Goal: Task Accomplishment & Management: Manage account settings

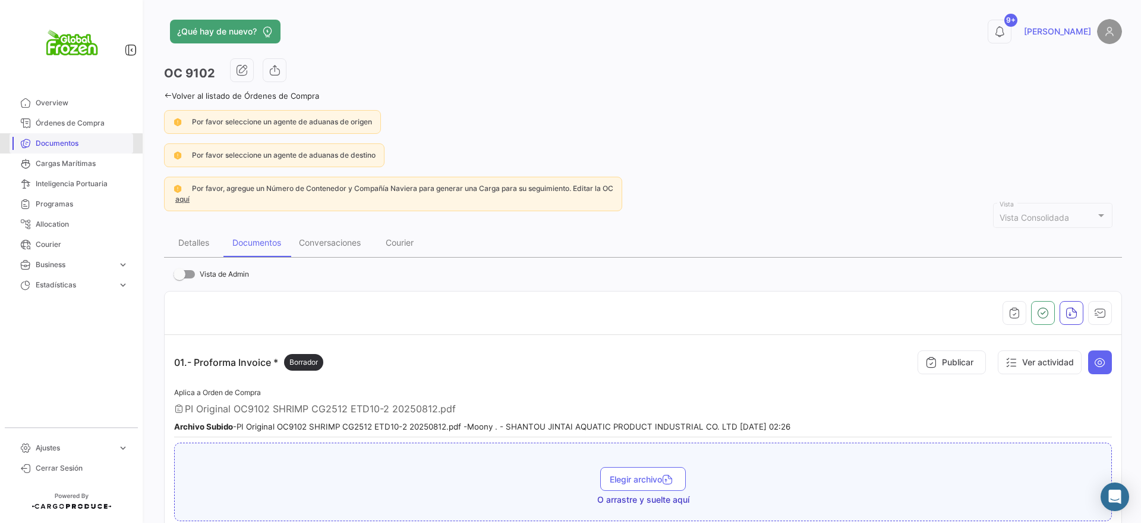
click at [62, 144] on span "Documentos" at bounding box center [82, 143] width 93 height 11
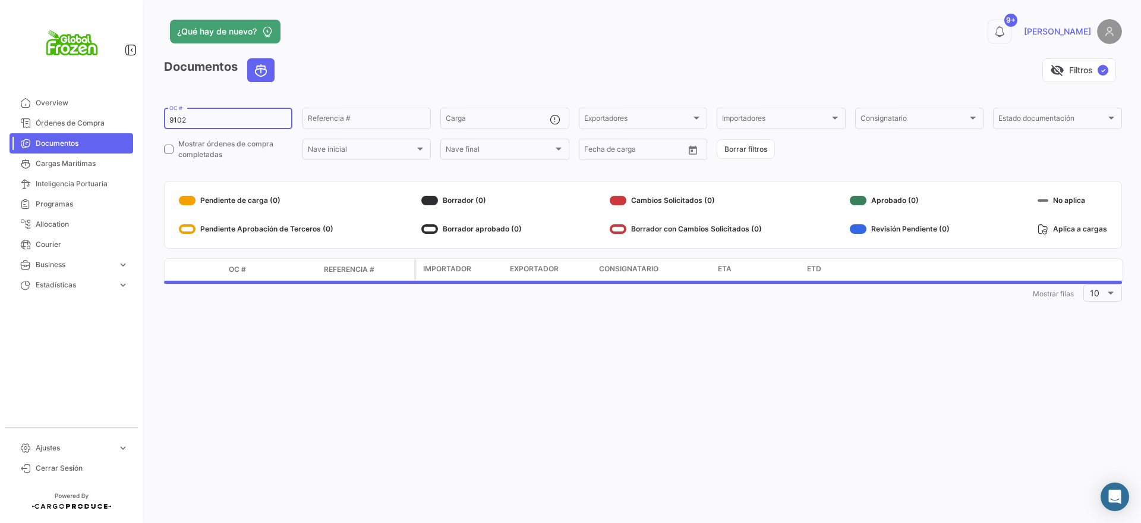
drag, startPoint x: 180, startPoint y: 121, endPoint x: 153, endPoint y: 117, distance: 26.5
click at [153, 117] on div "¿Qué hay de nuevo? 9+ [PERSON_NAME] Documentos visibility_off Filtros ✓ 9102 OC…" at bounding box center [643, 261] width 996 height 523
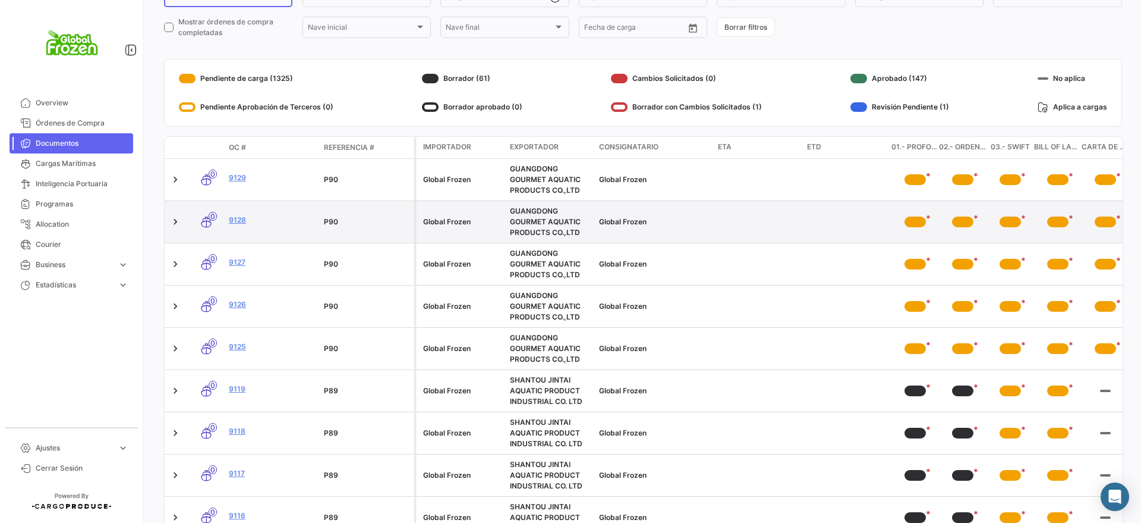
scroll to position [223, 0]
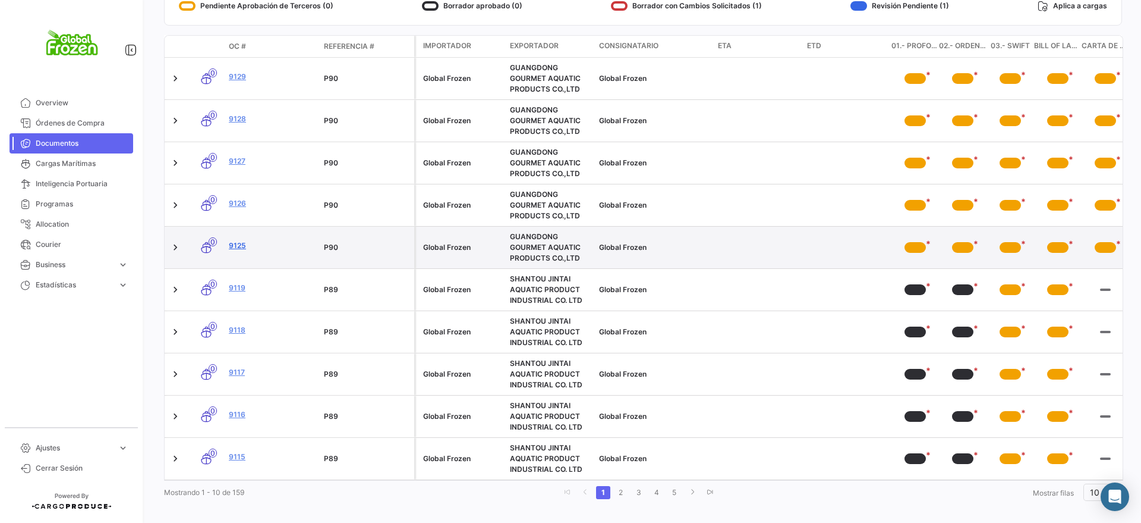
click at [238, 243] on link "9125" at bounding box center [272, 245] width 86 height 11
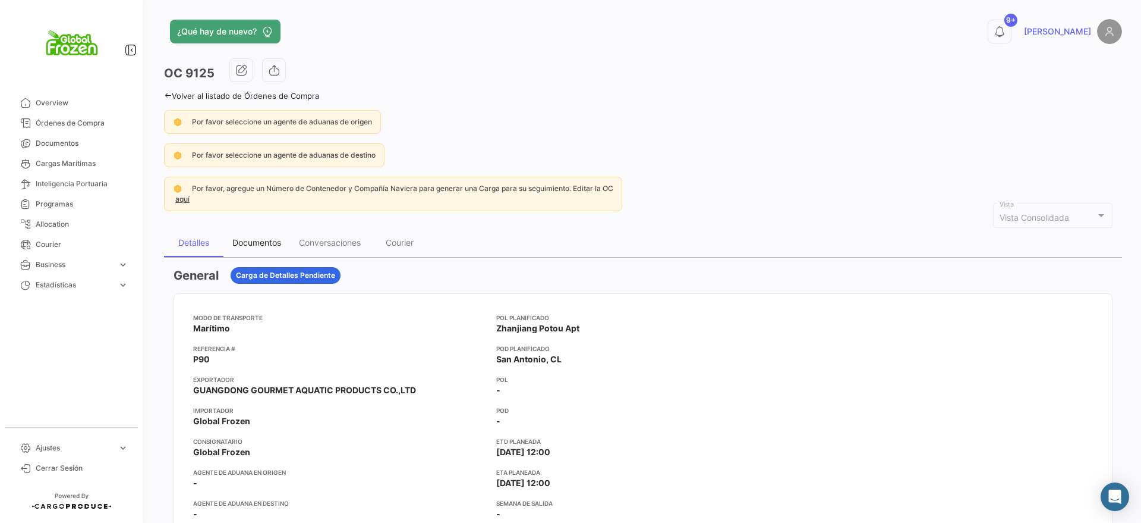
click at [244, 243] on div "Documentos" at bounding box center [256, 242] width 49 height 10
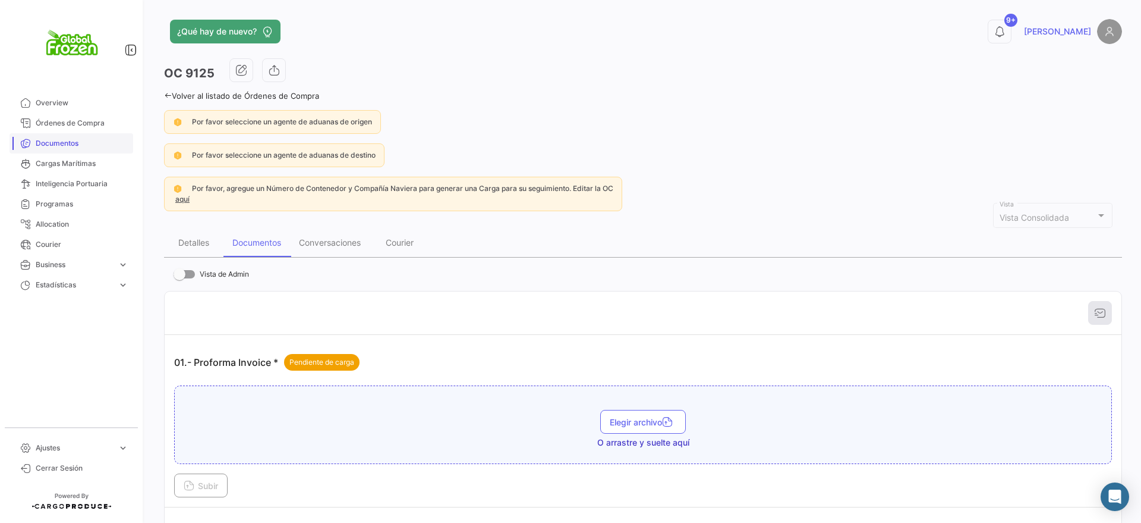
click at [63, 144] on span "Documentos" at bounding box center [82, 143] width 93 height 11
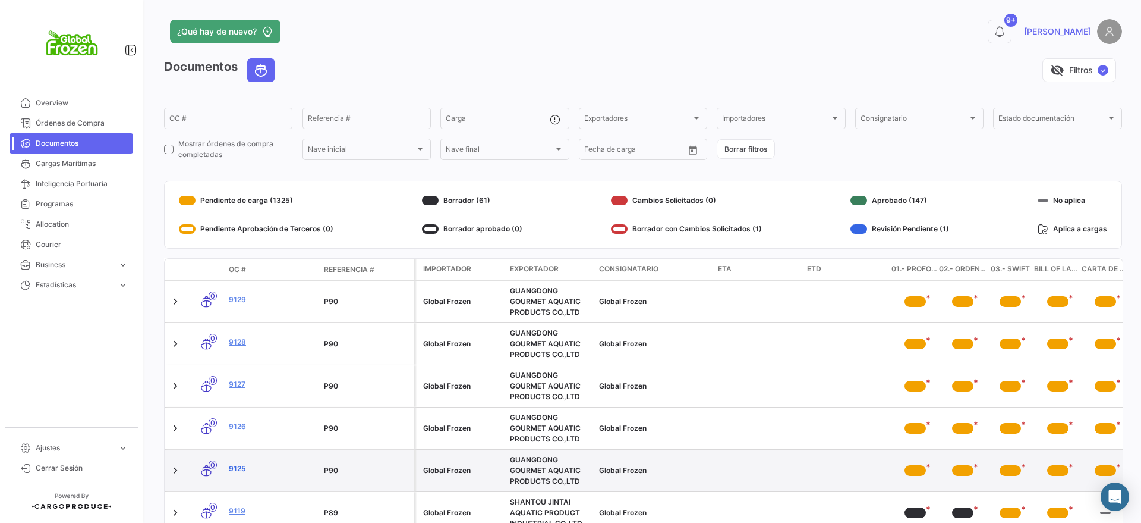
click at [240, 467] on link "9125" at bounding box center [272, 468] width 86 height 11
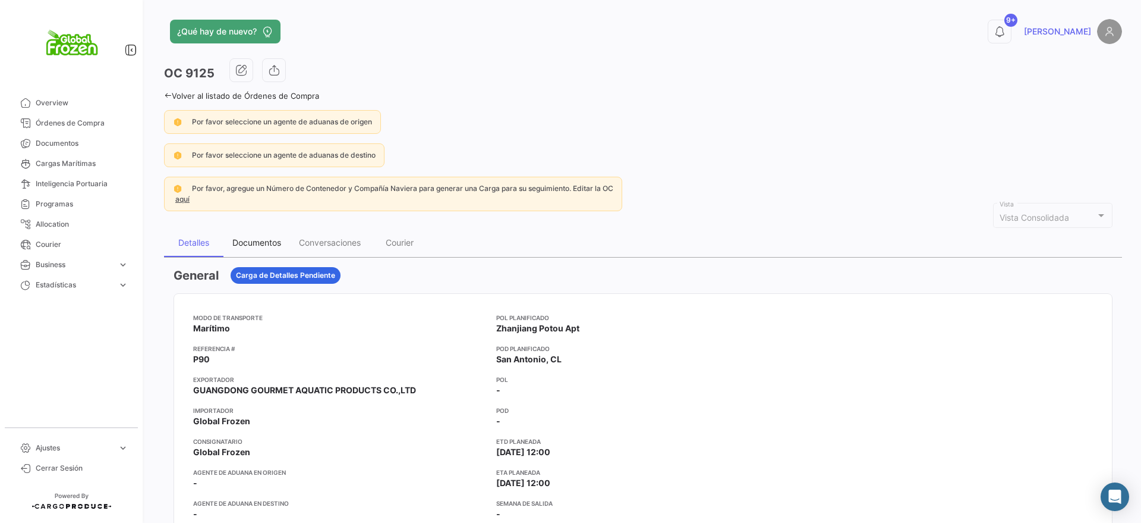
click at [251, 246] on div "Documentos" at bounding box center [256, 242] width 49 height 10
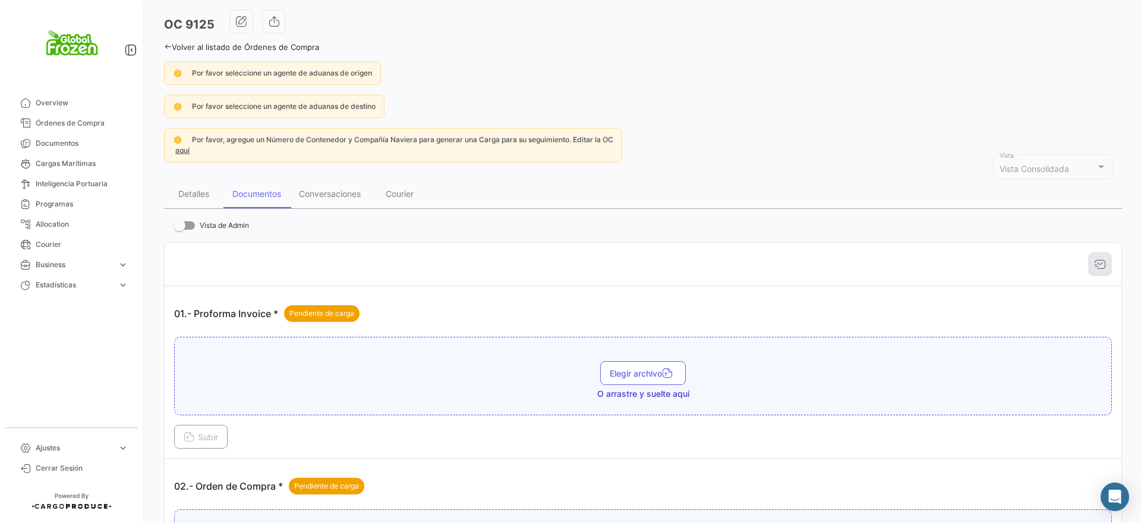
scroll to position [74, 0]
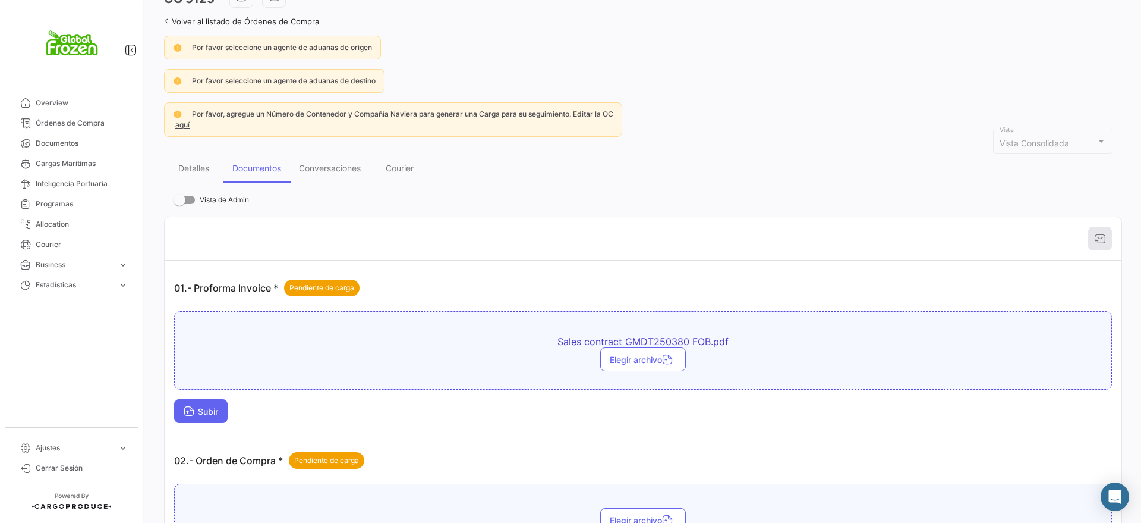
click at [198, 407] on span "Subir" at bounding box center [201, 411] width 34 height 10
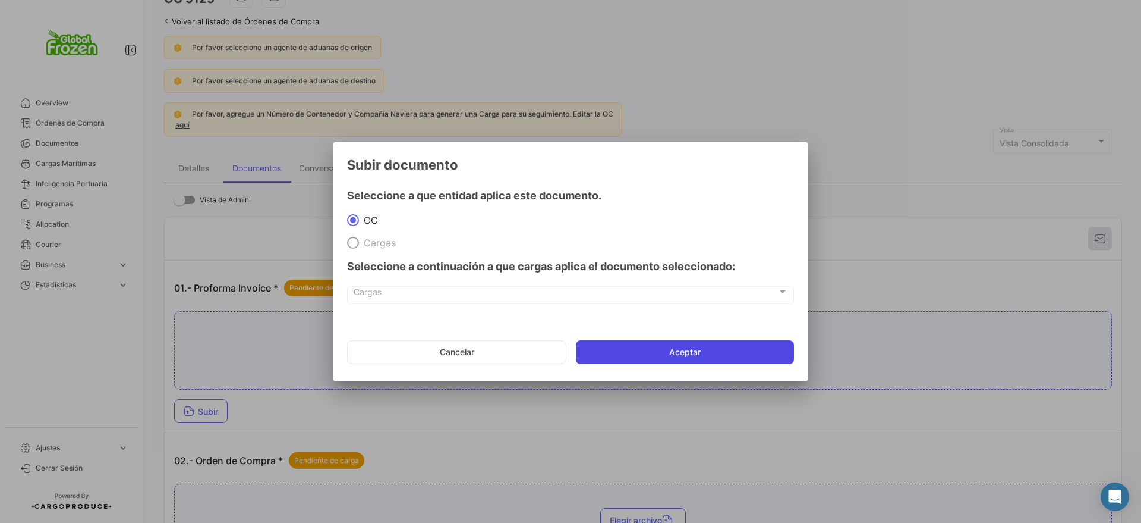
click at [624, 355] on button "Aceptar" at bounding box center [685, 352] width 218 height 24
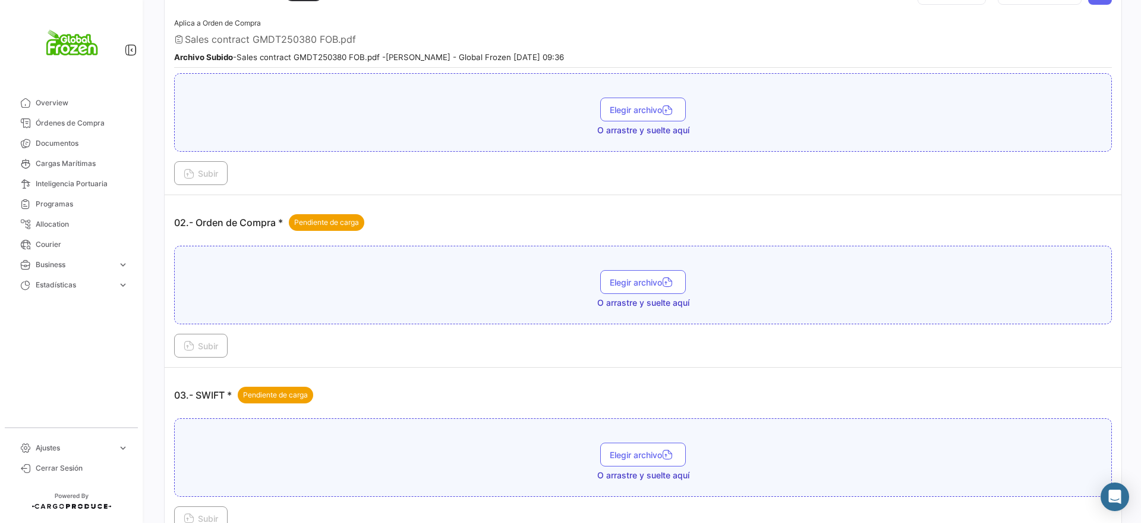
scroll to position [372, 0]
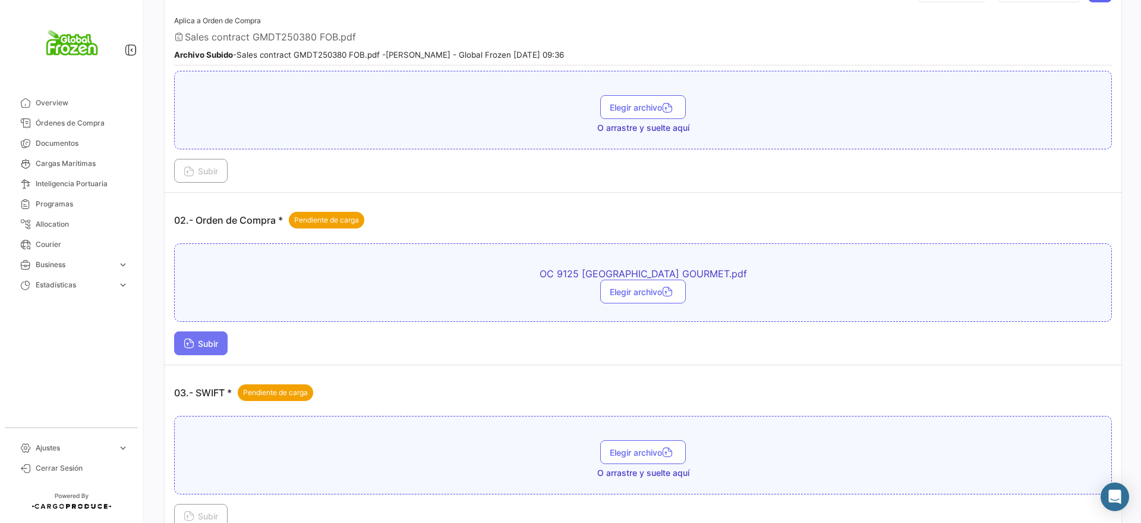
click at [200, 344] on span "Subir" at bounding box center [201, 343] width 34 height 10
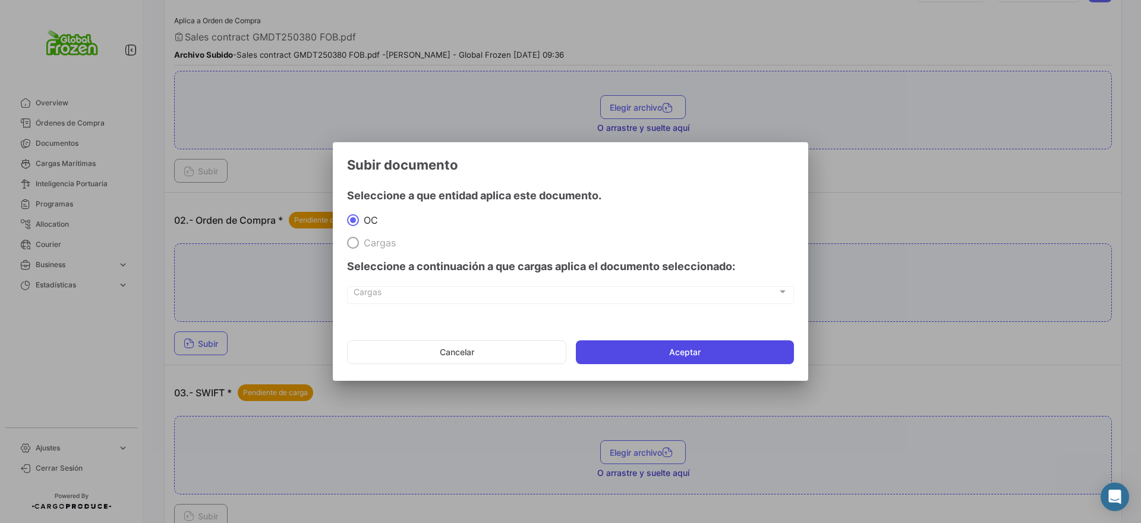
click at [701, 346] on button "Aceptar" at bounding box center [685, 352] width 218 height 24
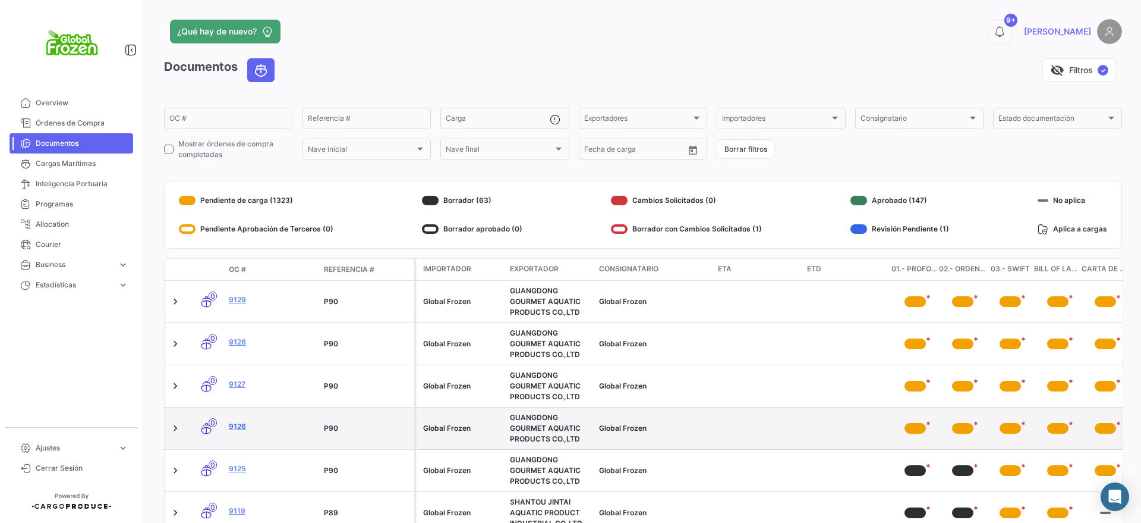
click at [237, 423] on link "9126" at bounding box center [272, 426] width 86 height 11
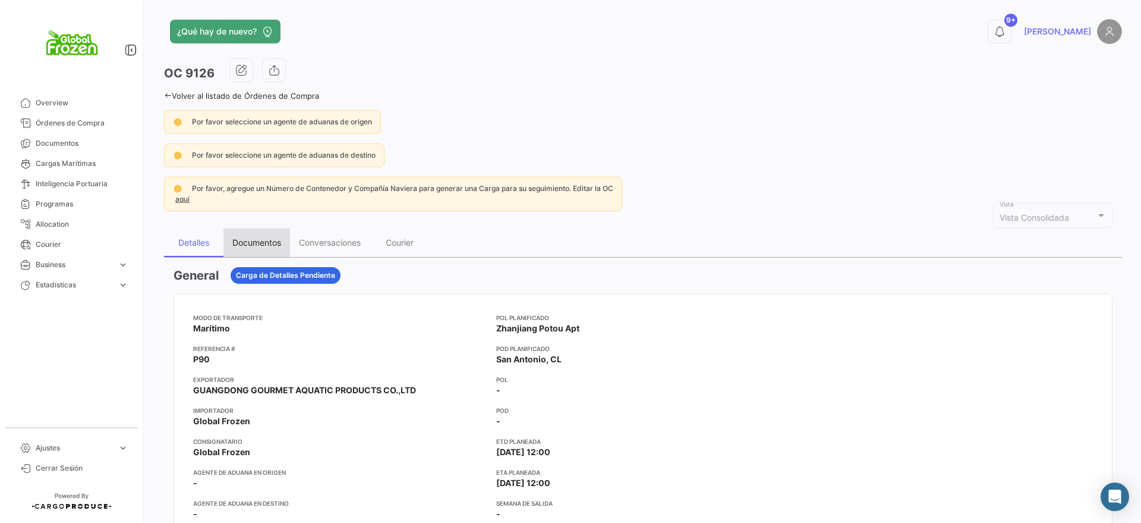
click at [243, 244] on div "Documentos" at bounding box center [256, 242] width 49 height 10
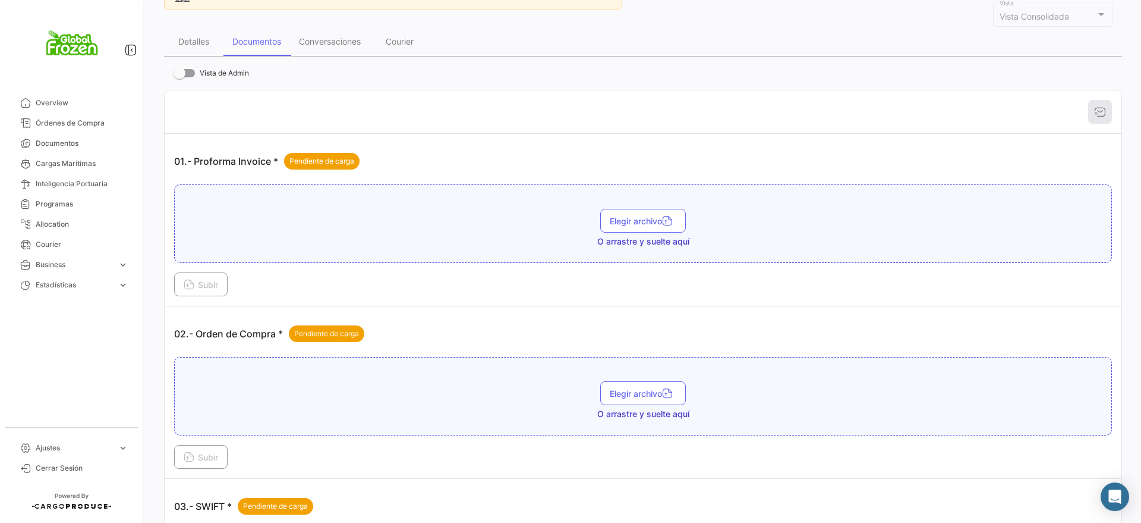
scroll to position [223, 0]
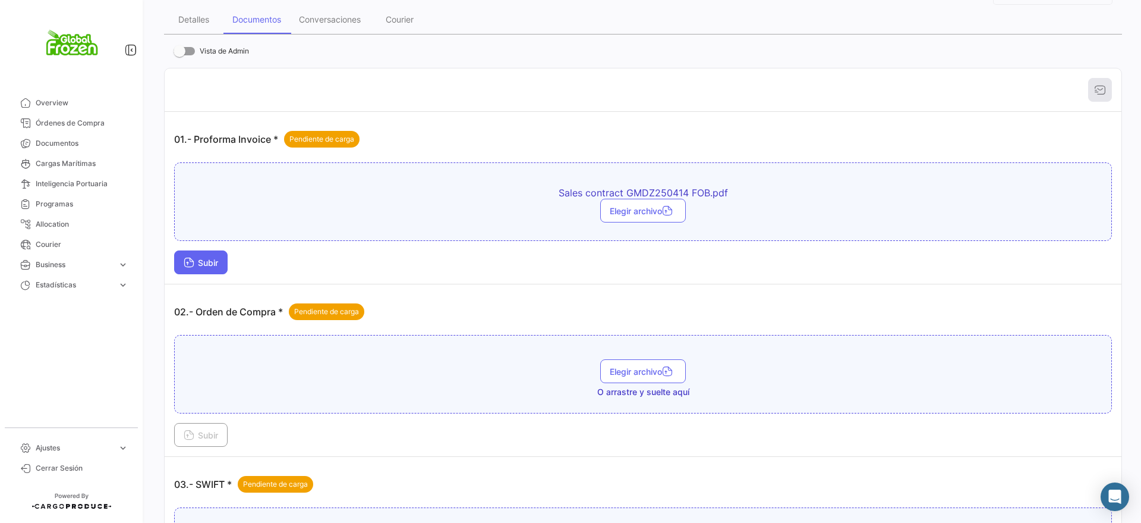
click at [196, 268] on button "Subir" at bounding box center [201, 262] width 54 height 24
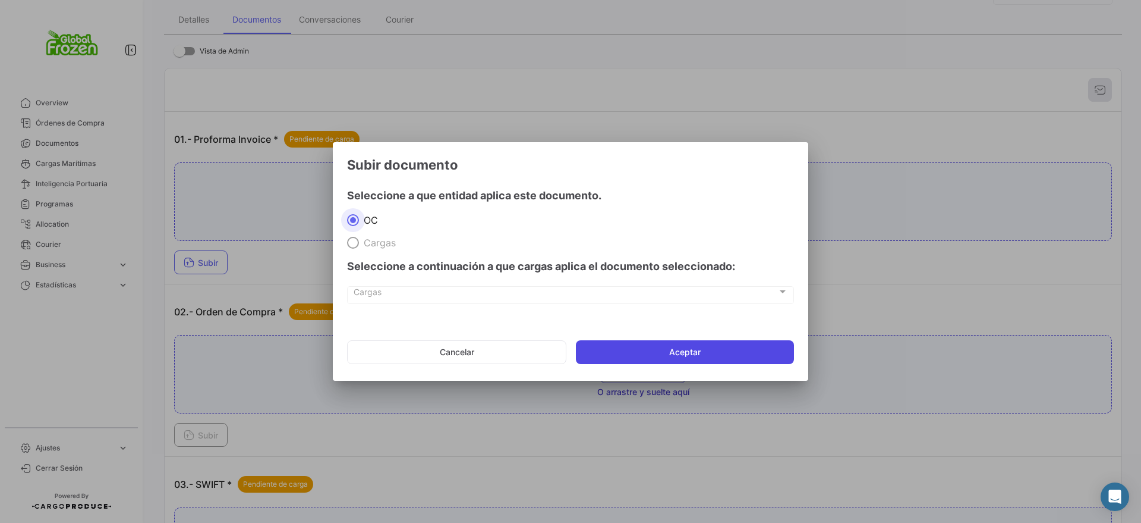
click at [671, 347] on button "Aceptar" at bounding box center [685, 352] width 218 height 24
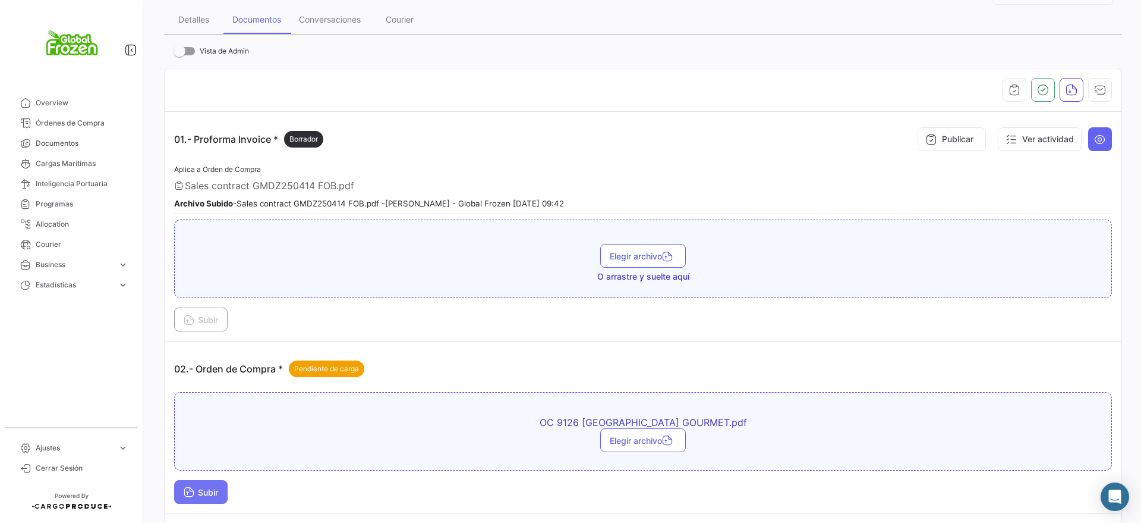
click at [206, 488] on span "Subir" at bounding box center [201, 492] width 34 height 10
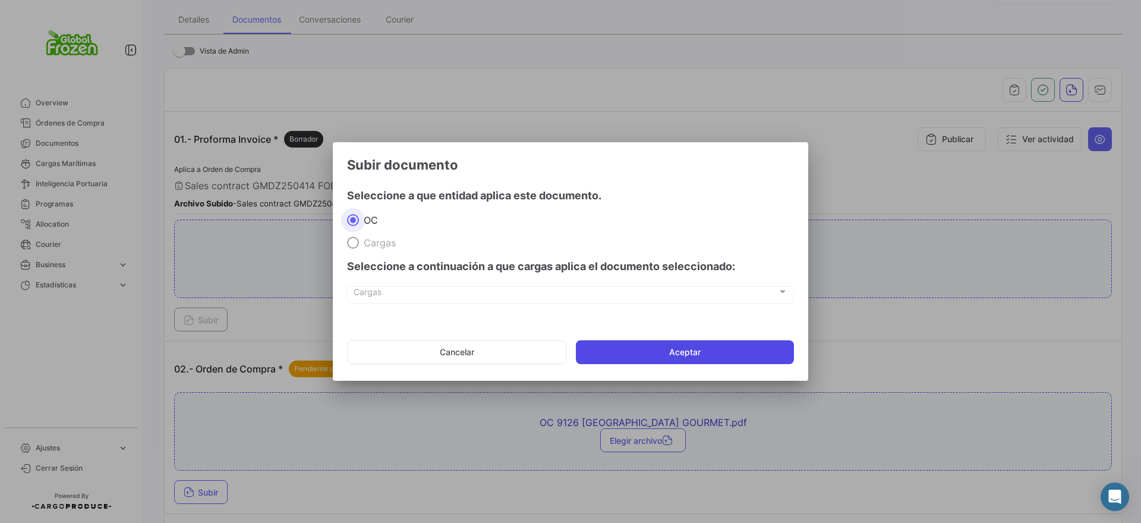
click at [638, 350] on button "Aceptar" at bounding box center [685, 352] width 218 height 24
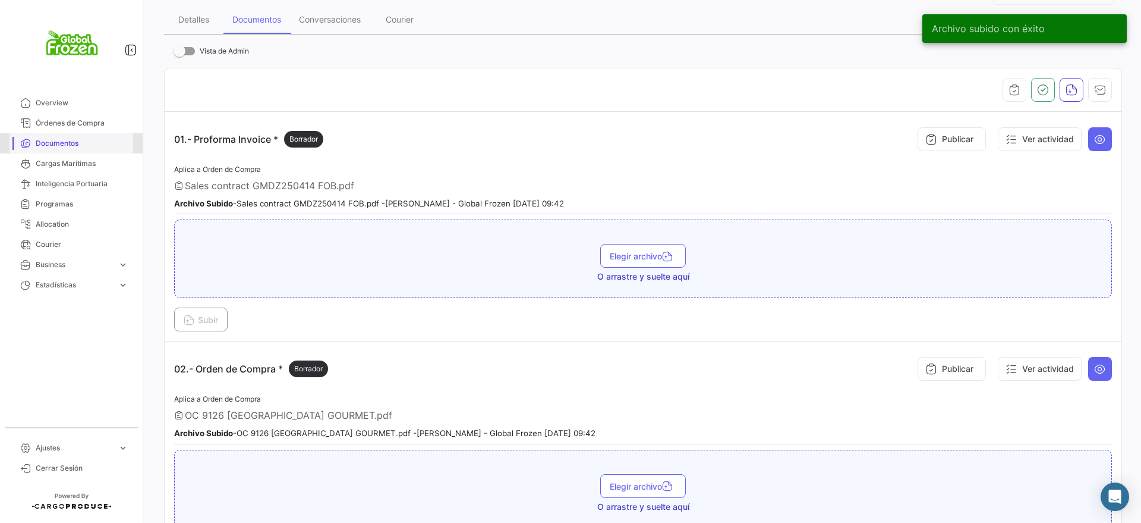
click at [70, 141] on span "Documentos" at bounding box center [82, 143] width 93 height 11
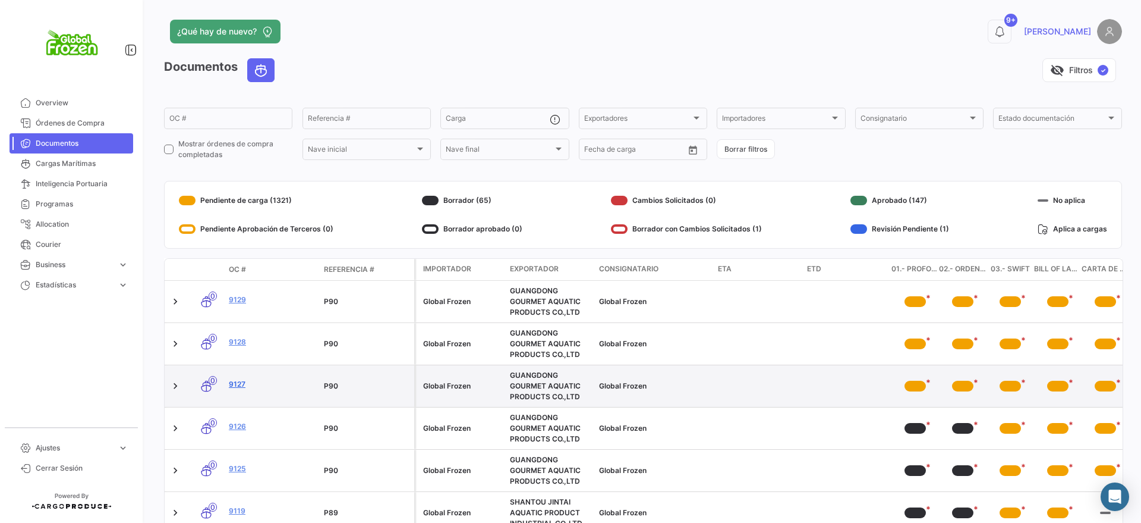
click at [240, 383] on link "9127" at bounding box center [272, 384] width 86 height 11
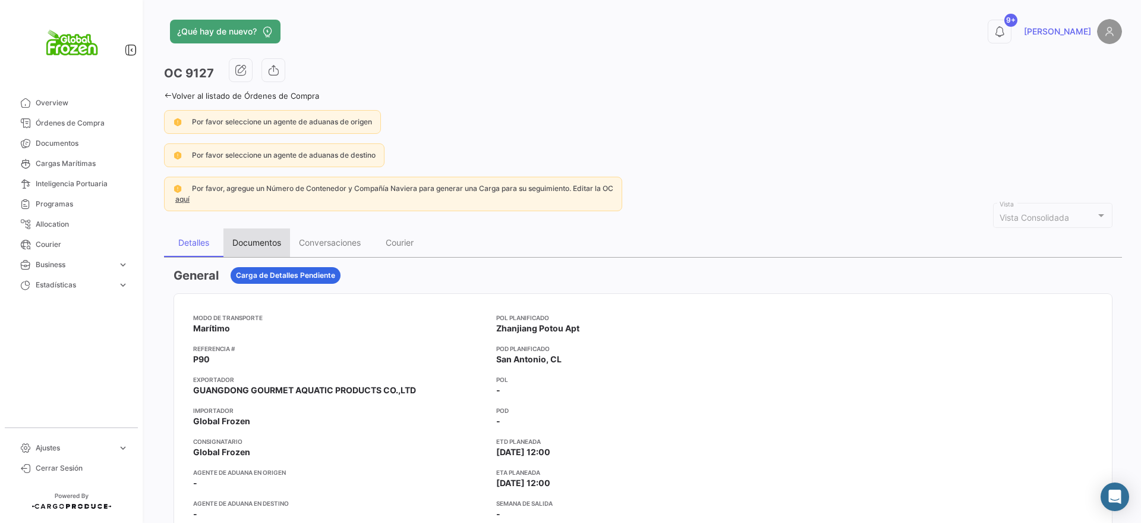
click at [262, 242] on div "Documentos" at bounding box center [256, 242] width 49 height 10
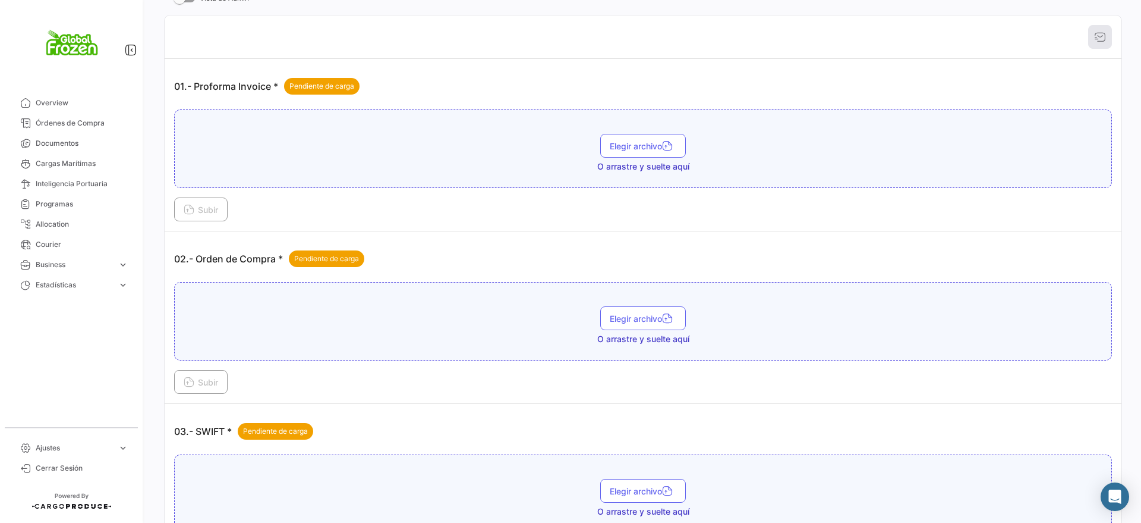
scroll to position [297, 0]
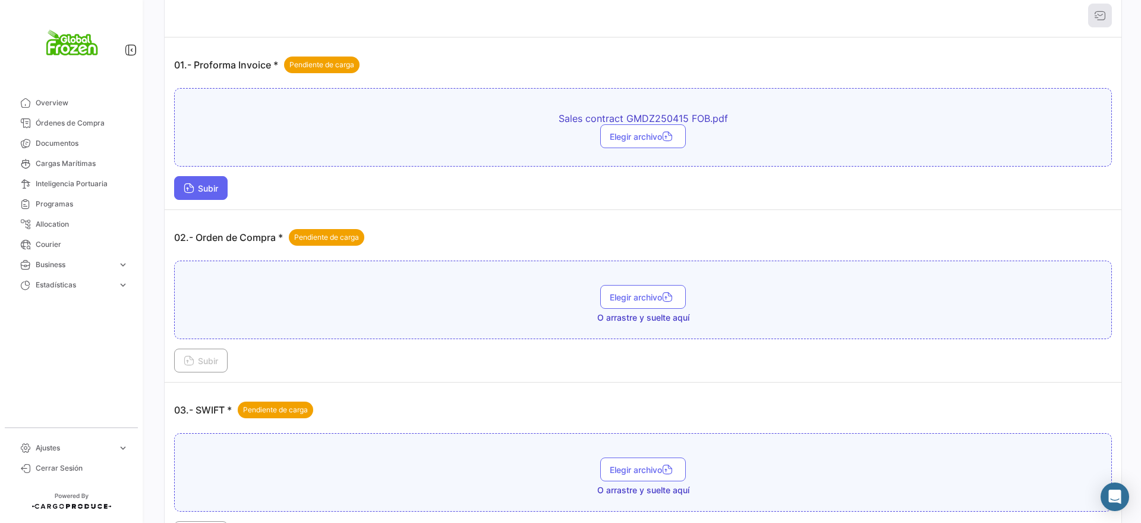
click at [217, 185] on span "Subir" at bounding box center [201, 188] width 34 height 10
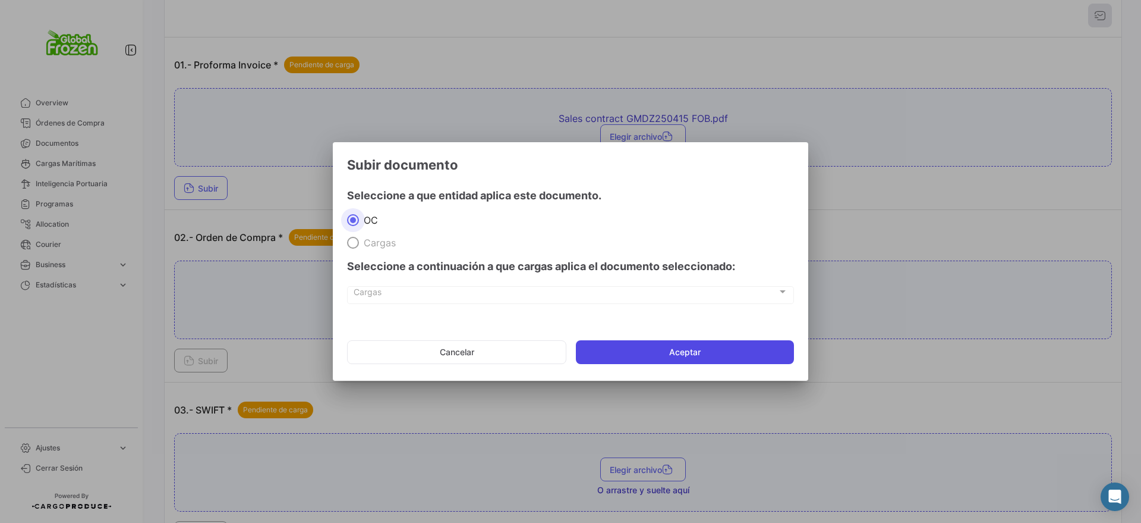
click at [696, 350] on button "Aceptar" at bounding box center [685, 352] width 218 height 24
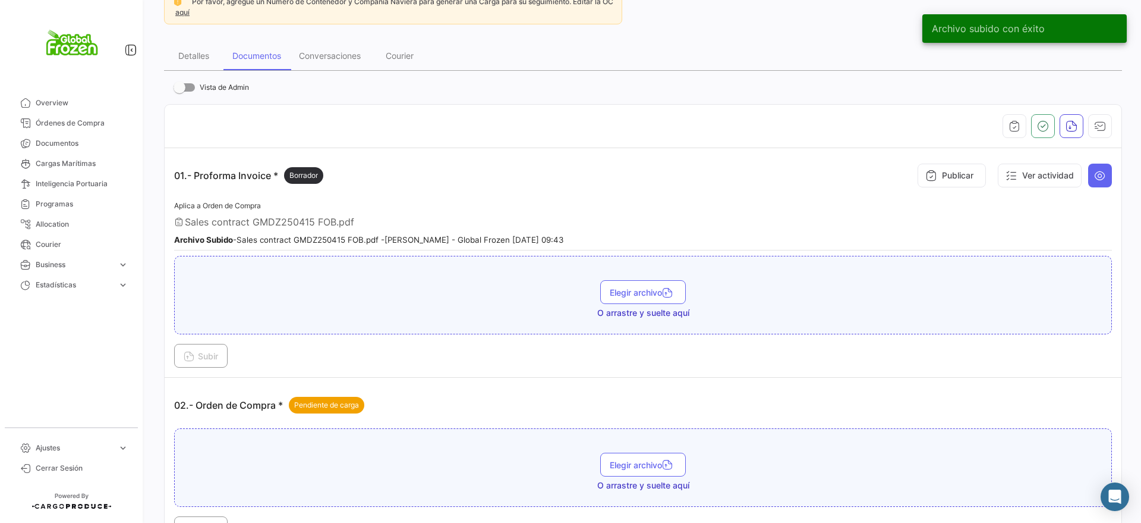
scroll to position [223, 0]
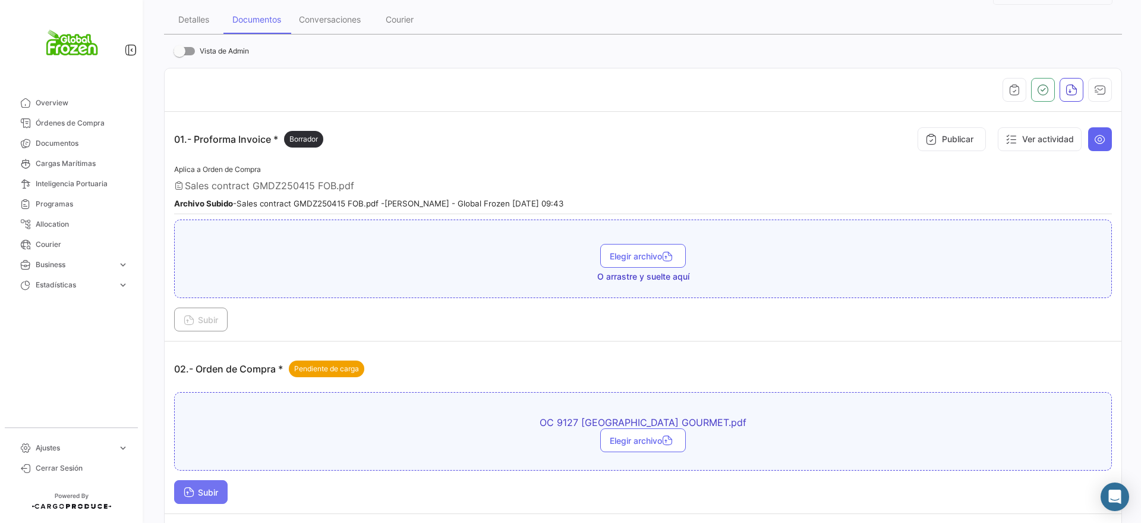
click at [208, 490] on span "Subir" at bounding box center [201, 492] width 34 height 10
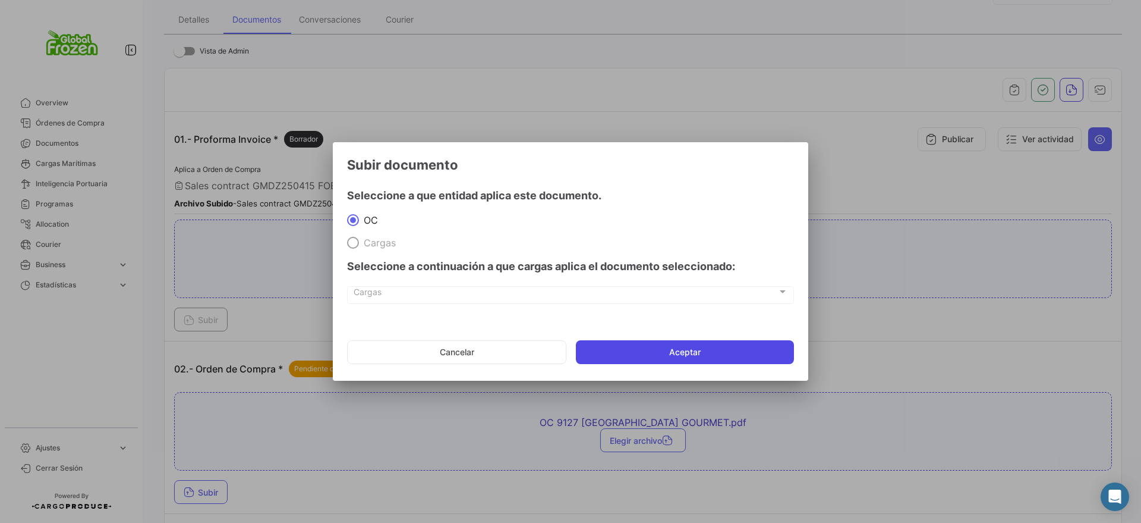
click at [697, 351] on button "Aceptar" at bounding box center [685, 352] width 218 height 24
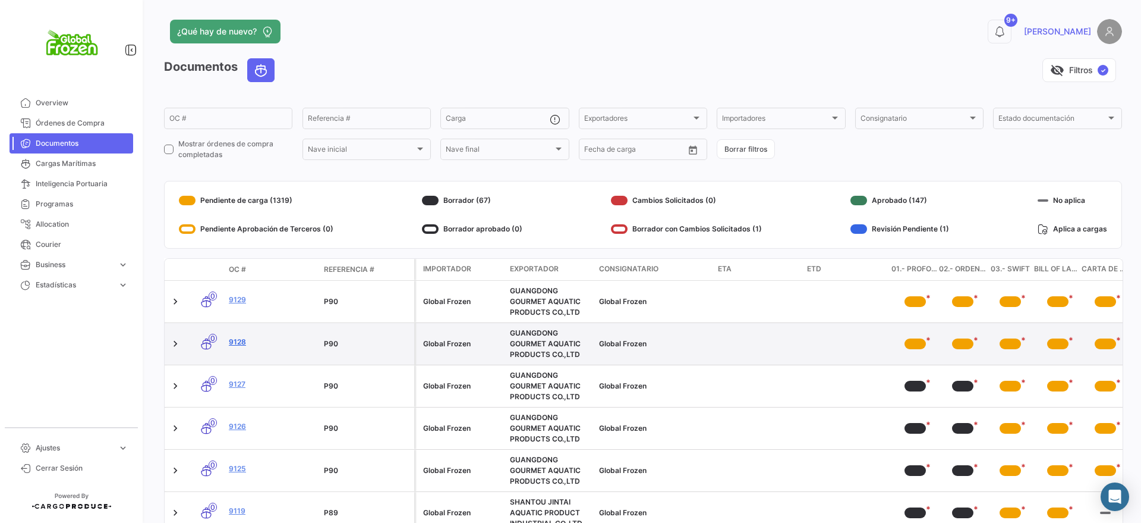
click at [235, 338] on link "9128" at bounding box center [272, 341] width 86 height 11
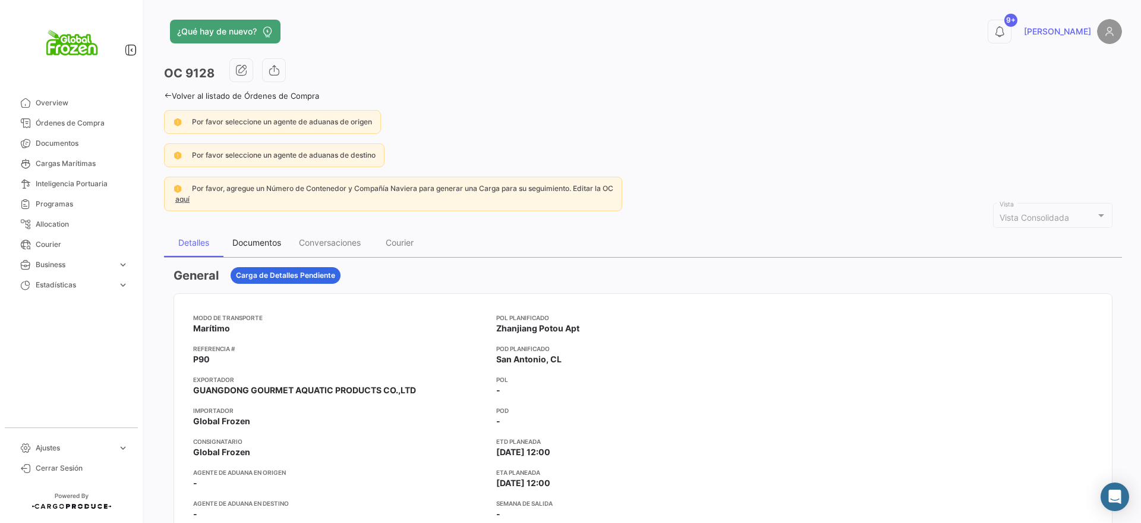
click at [252, 235] on div "Documentos" at bounding box center [257, 242] width 67 height 29
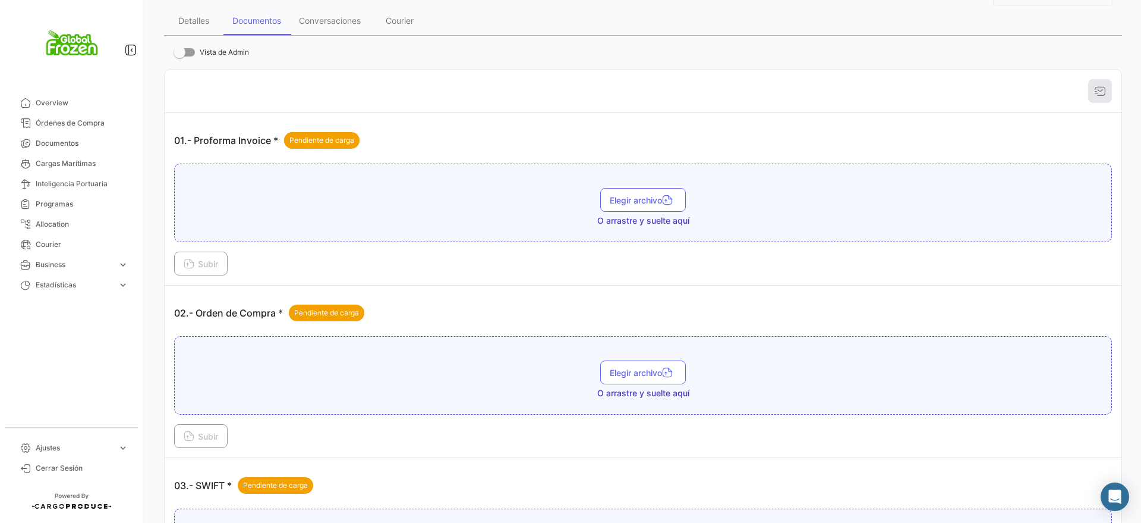
scroll to position [223, 0]
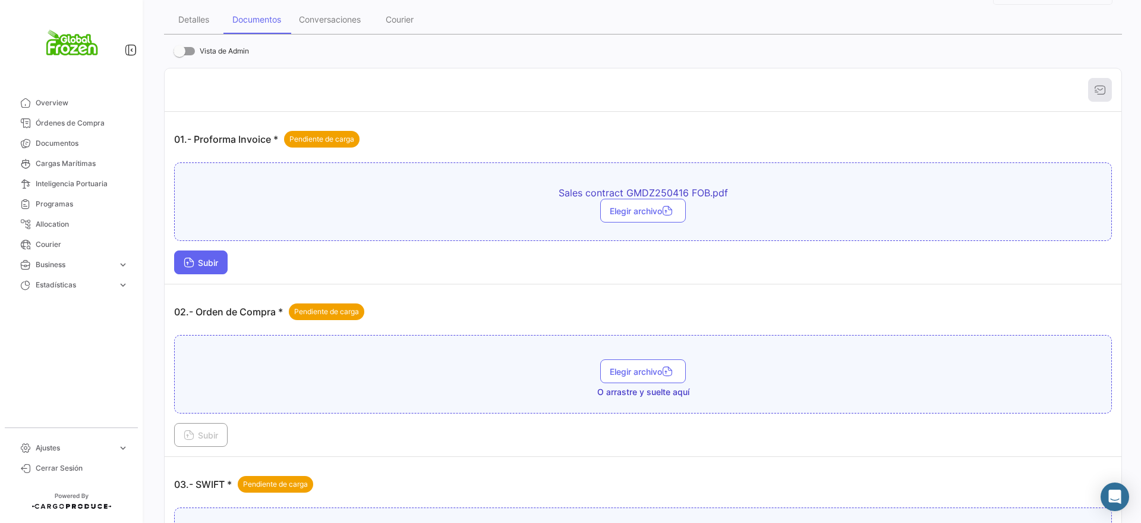
click at [209, 266] on span "Subir" at bounding box center [201, 262] width 34 height 10
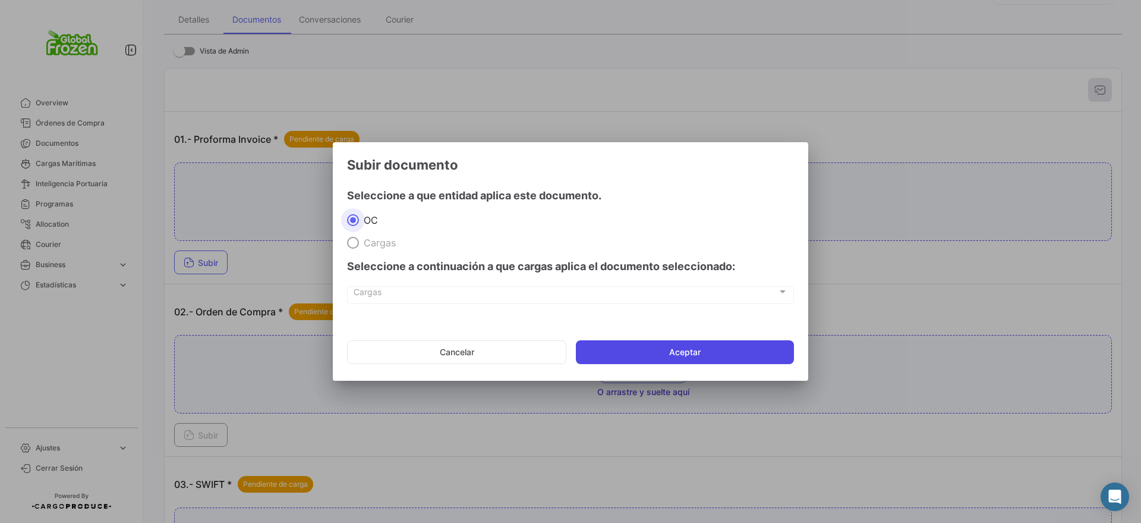
click at [638, 356] on button "Aceptar" at bounding box center [685, 352] width 218 height 24
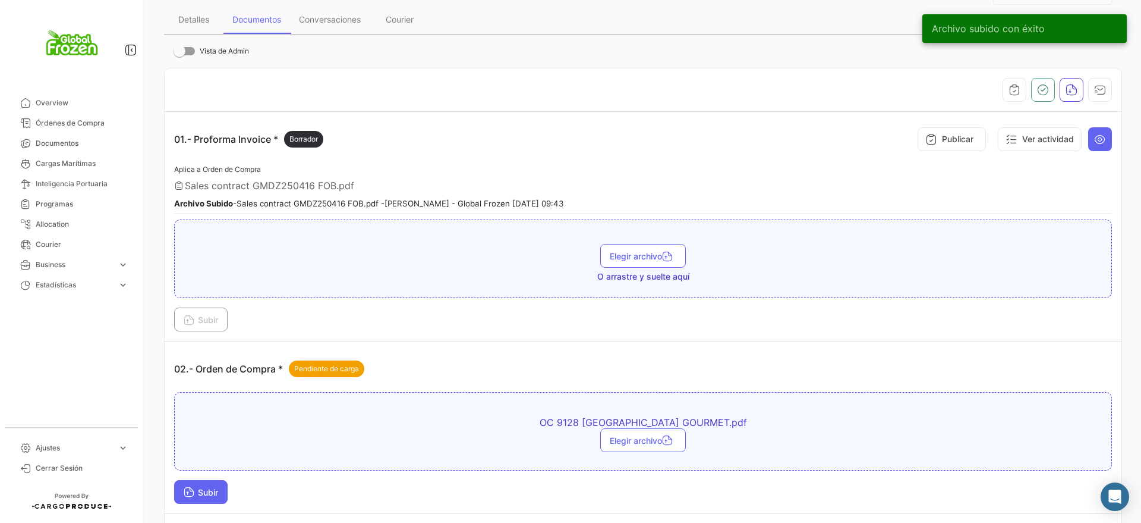
click at [204, 489] on span "Subir" at bounding box center [201, 492] width 34 height 10
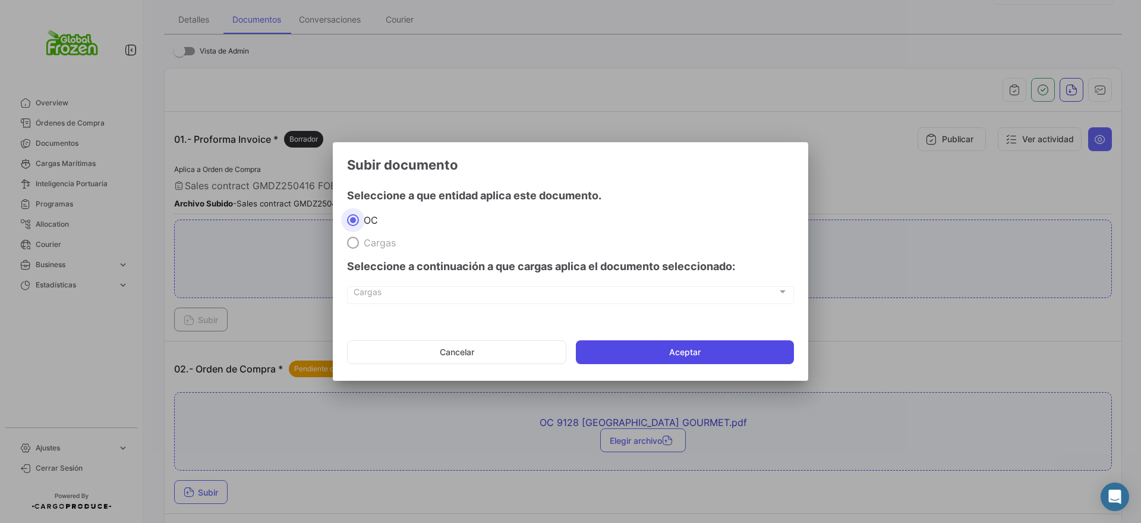
click at [703, 357] on button "Aceptar" at bounding box center [685, 352] width 218 height 24
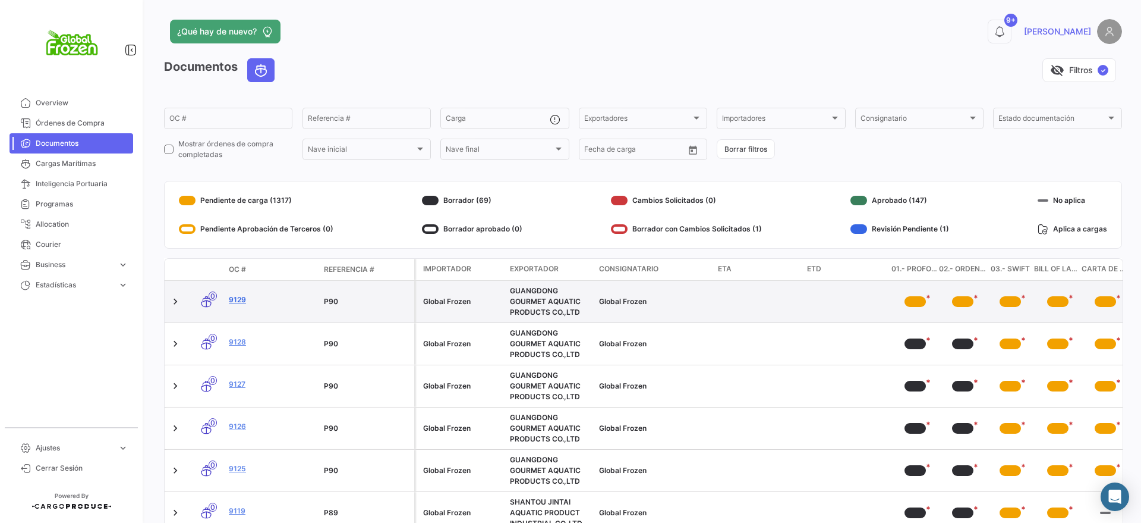
click at [238, 294] on link "9129" at bounding box center [272, 299] width 86 height 11
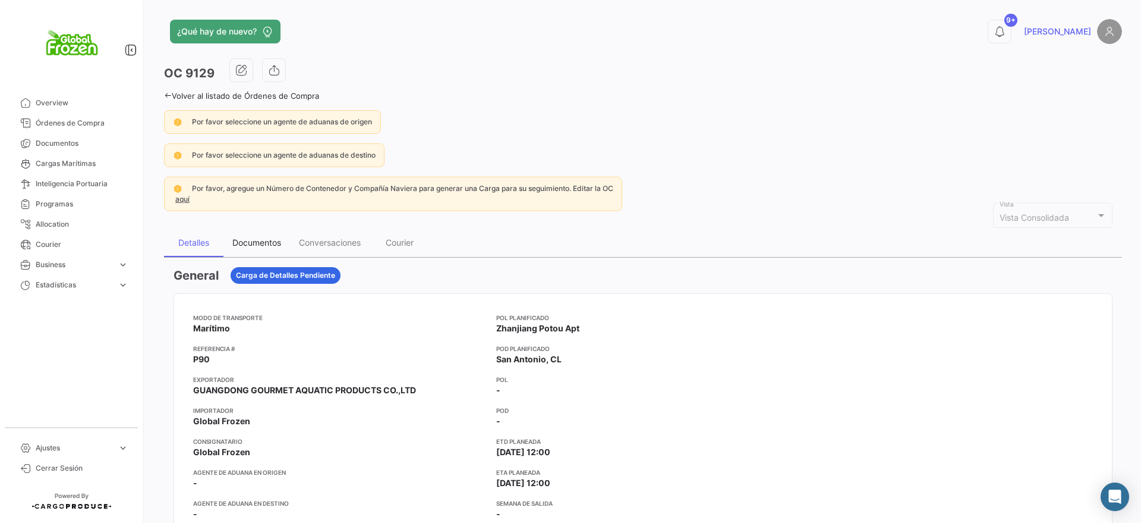
click at [257, 236] on div "Documentos" at bounding box center [257, 242] width 67 height 29
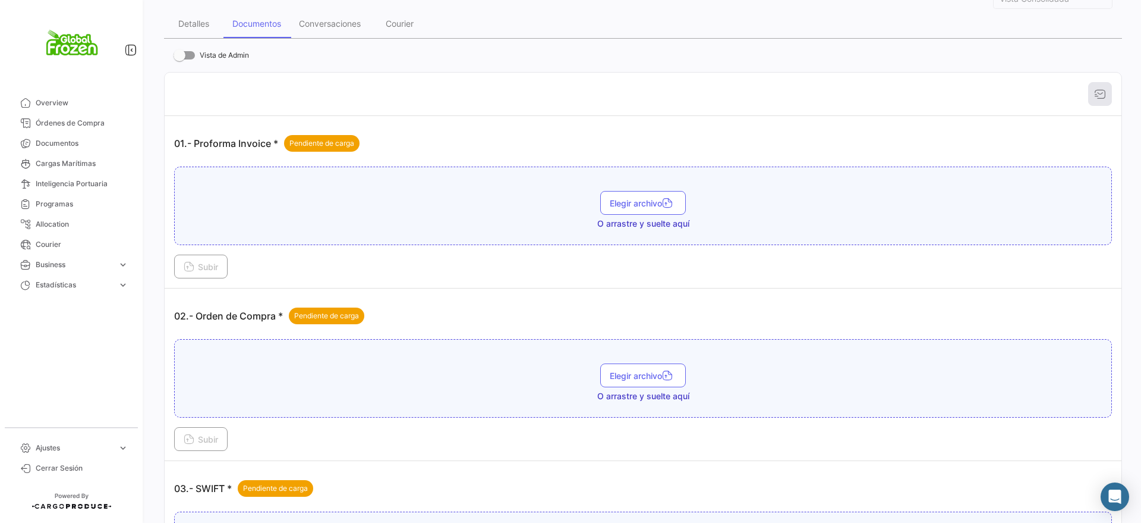
scroll to position [223, 0]
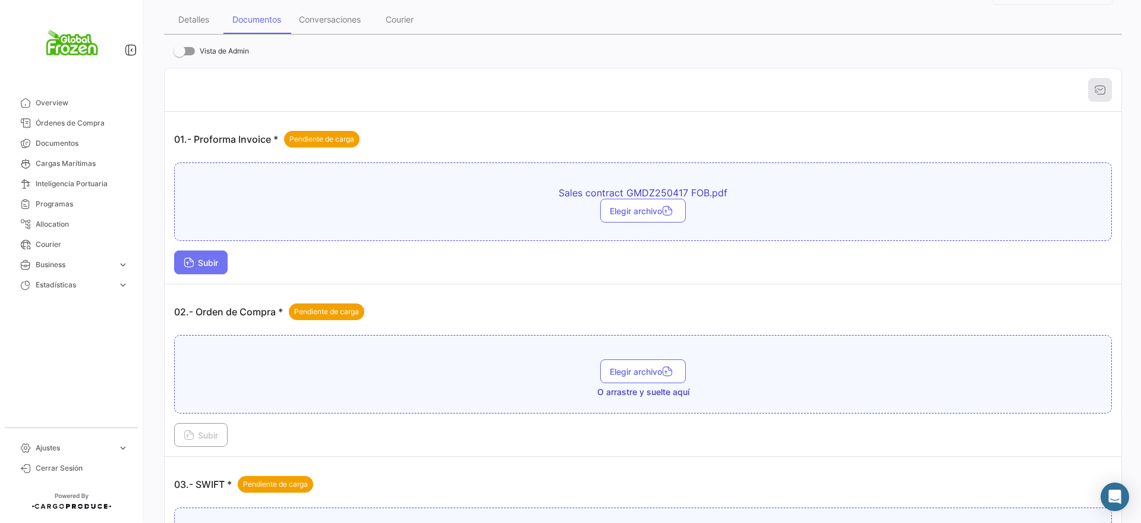
click at [202, 260] on span "Subir" at bounding box center [201, 262] width 34 height 10
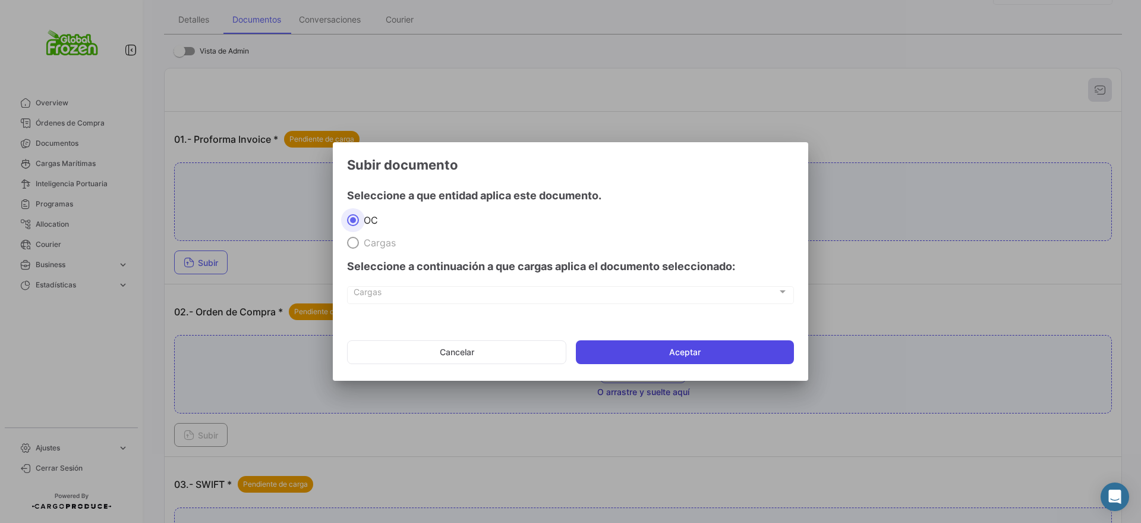
click at [662, 351] on button "Aceptar" at bounding box center [685, 352] width 218 height 24
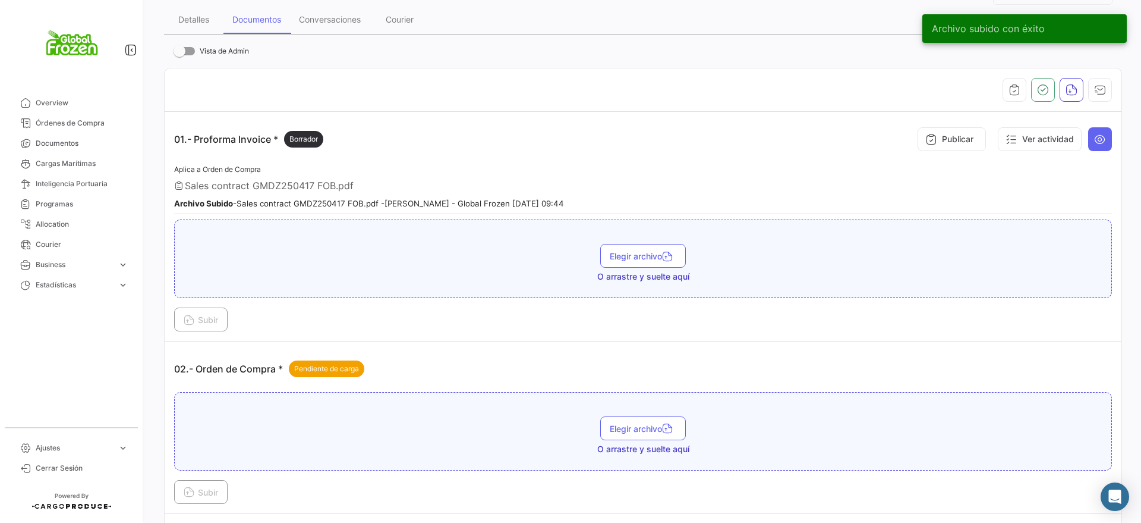
click at [218, 430] on div "Elegir archivo O arrastre y suelte aquí" at bounding box center [643, 435] width 925 height 39
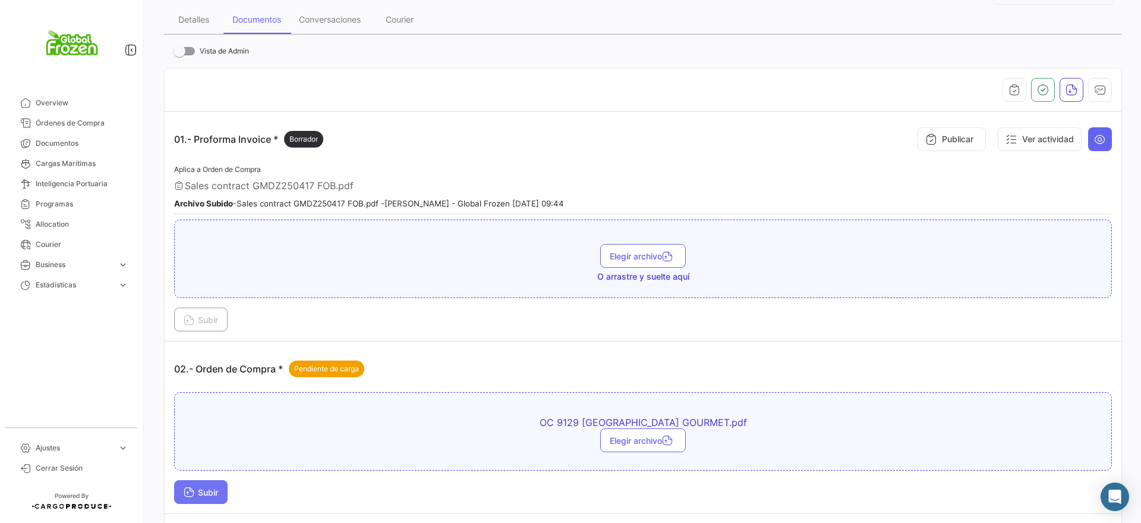
click at [192, 487] on icon at bounding box center [189, 492] width 11 height 11
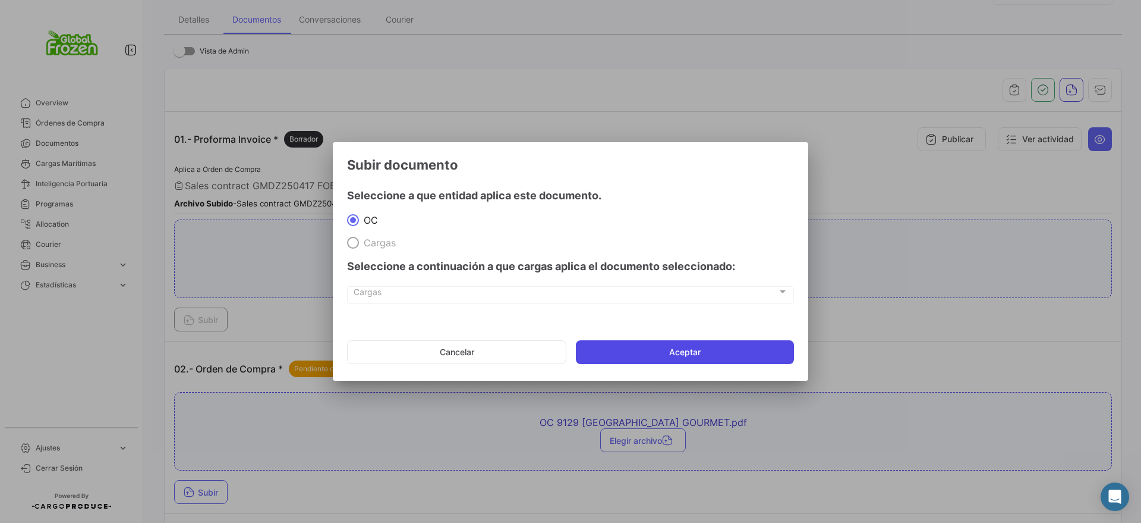
click at [644, 348] on button "Aceptar" at bounding box center [685, 352] width 218 height 24
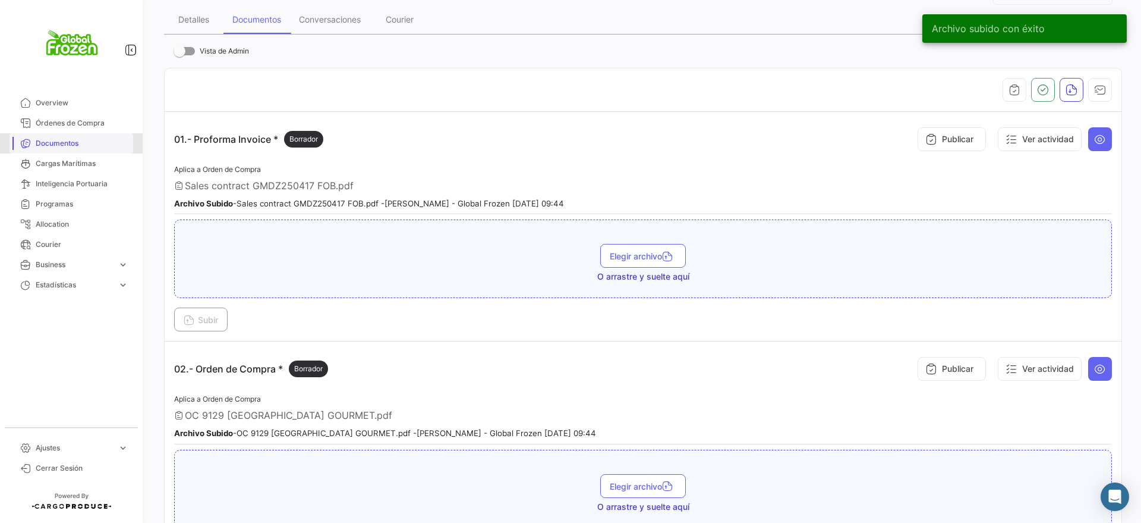
click at [51, 142] on span "Documentos" at bounding box center [82, 143] width 93 height 11
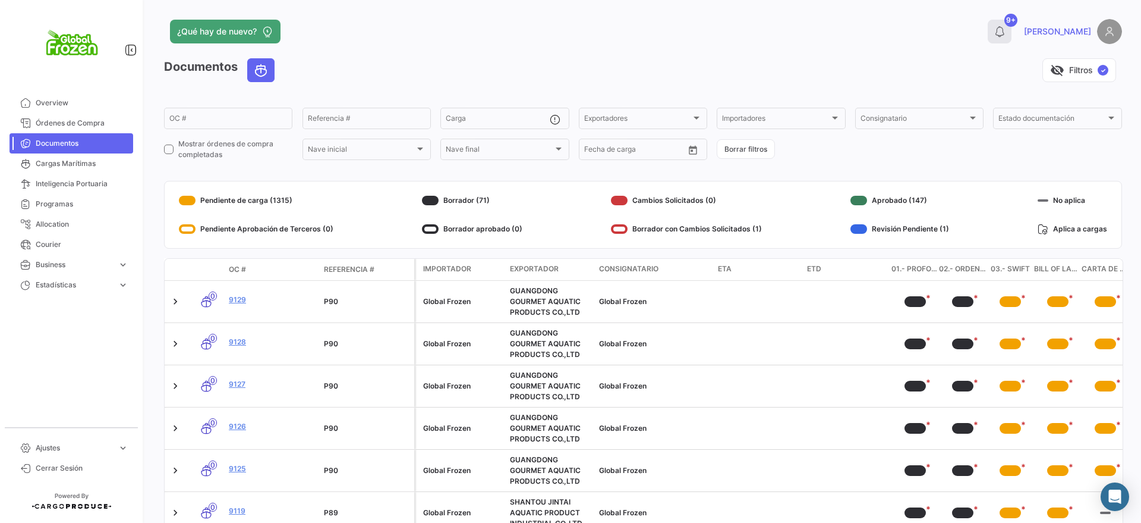
click at [1012, 32] on button "9+" at bounding box center [1000, 32] width 24 height 24
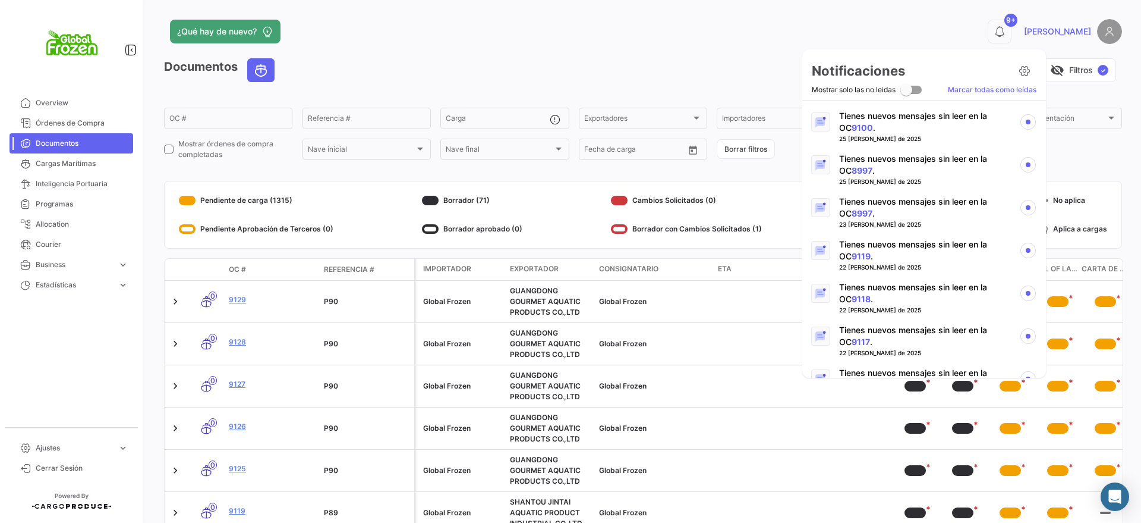
click at [873, 131] on p "Tienes nuevos mensajes sin leer en la OC 9100 ." at bounding box center [924, 122] width 171 height 24
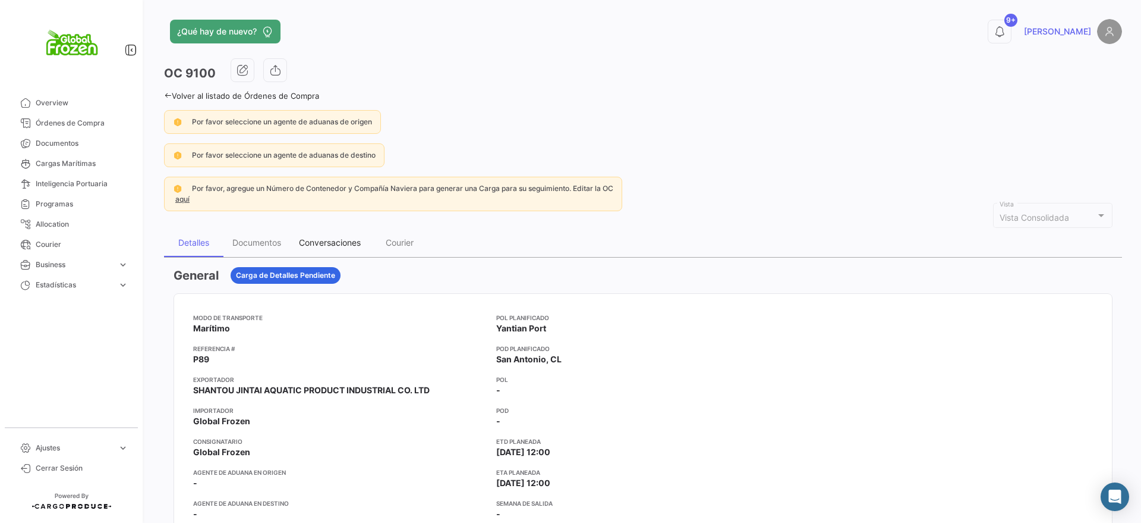
click at [316, 235] on div "Conversaciones" at bounding box center [330, 242] width 80 height 29
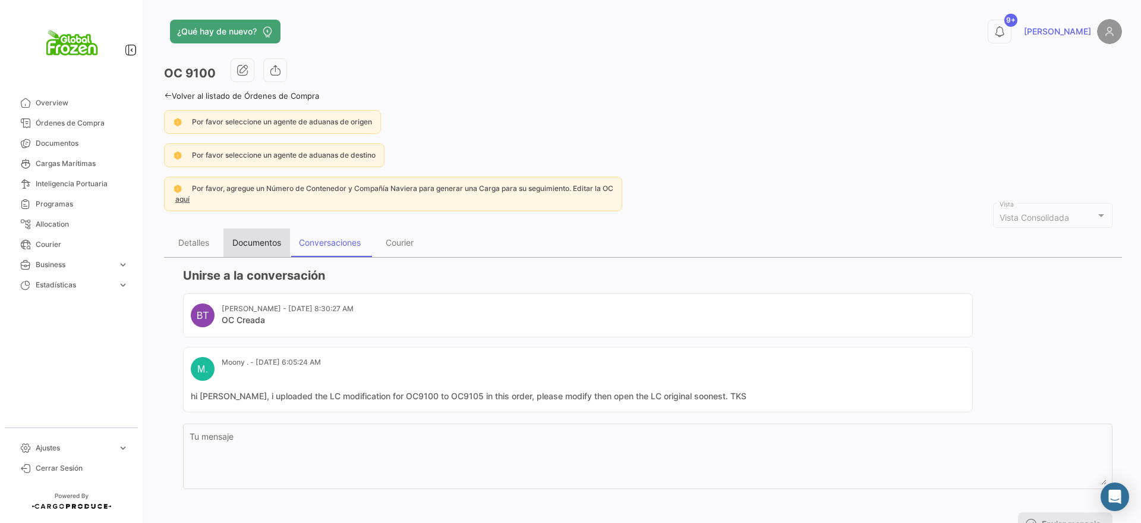
click at [255, 247] on div "Documentos" at bounding box center [257, 242] width 67 height 29
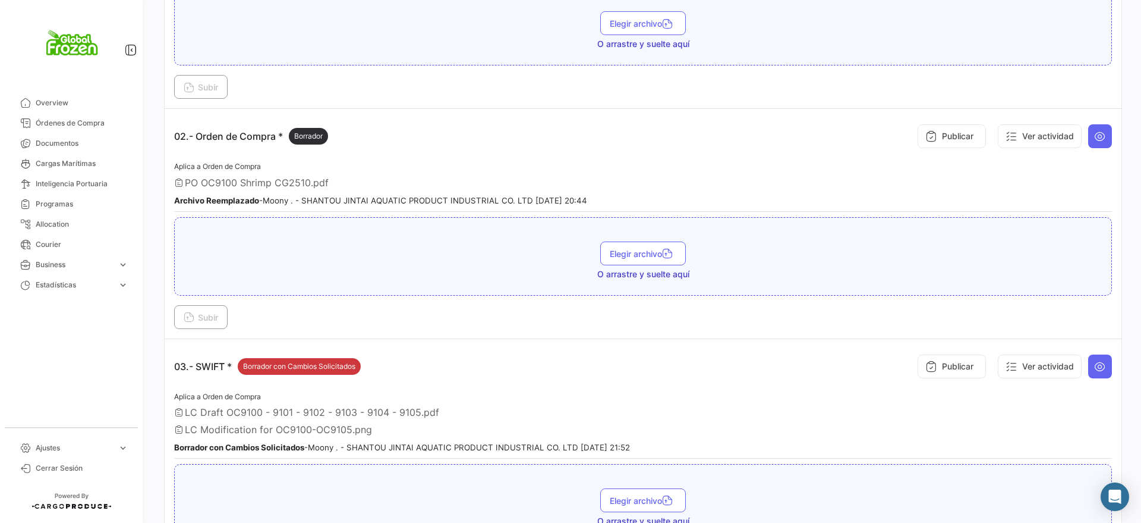
scroll to position [520, 0]
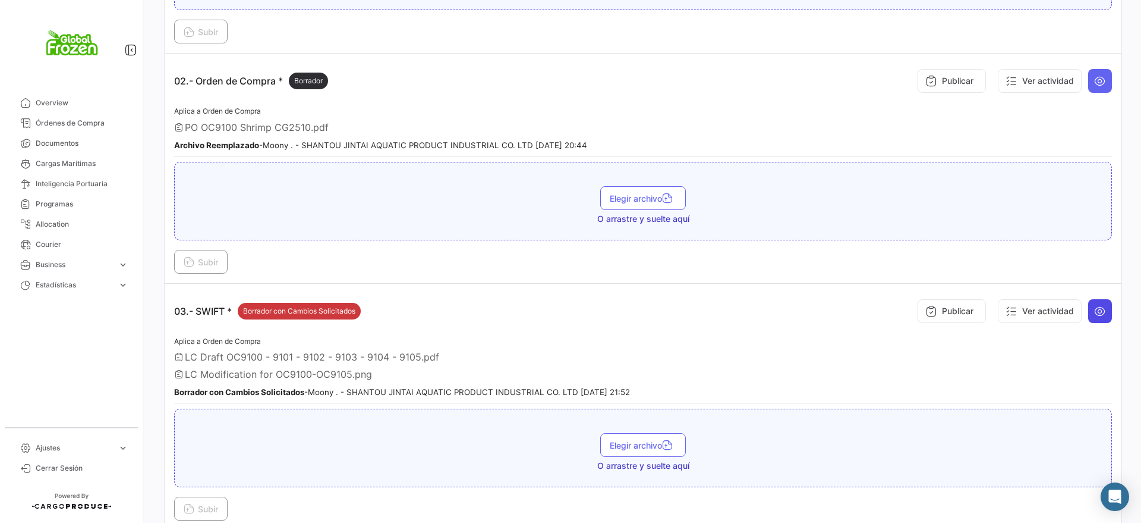
click at [1094, 312] on icon at bounding box center [1100, 311] width 12 height 12
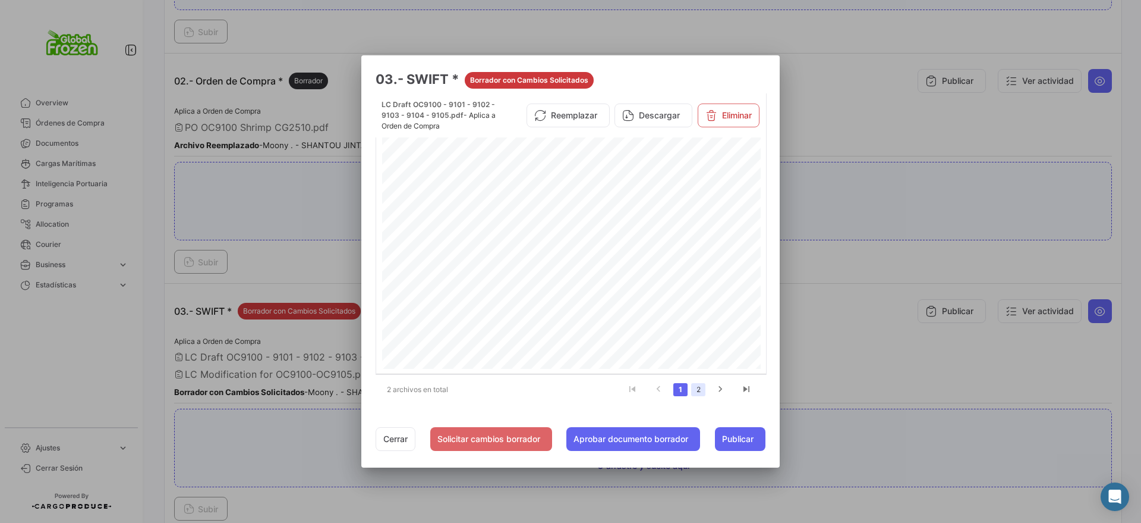
click at [700, 385] on link "2" at bounding box center [698, 389] width 14 height 13
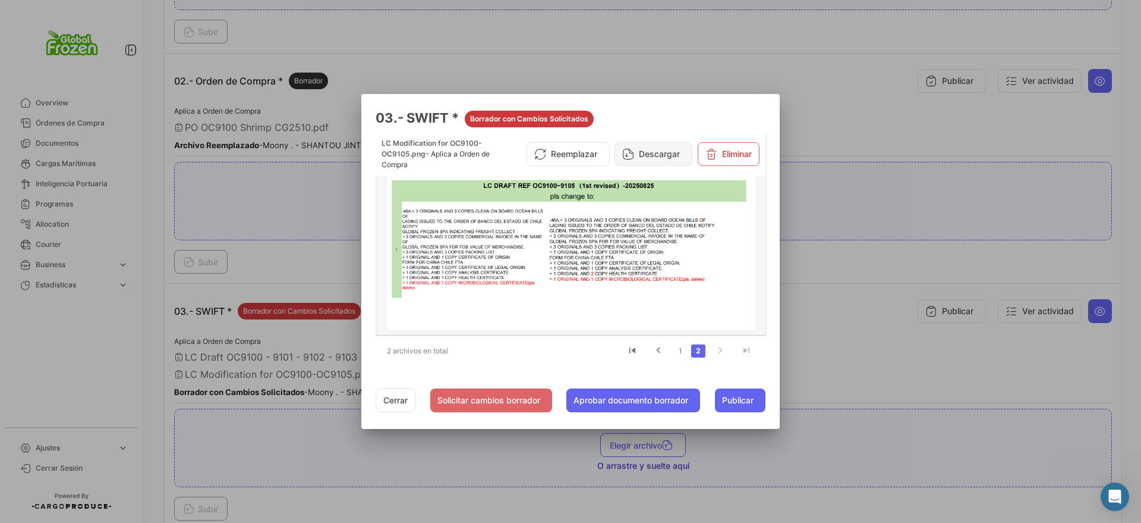
click at [653, 156] on button "Descargar" at bounding box center [654, 154] width 78 height 24
click at [696, 54] on div at bounding box center [570, 261] width 1141 height 523
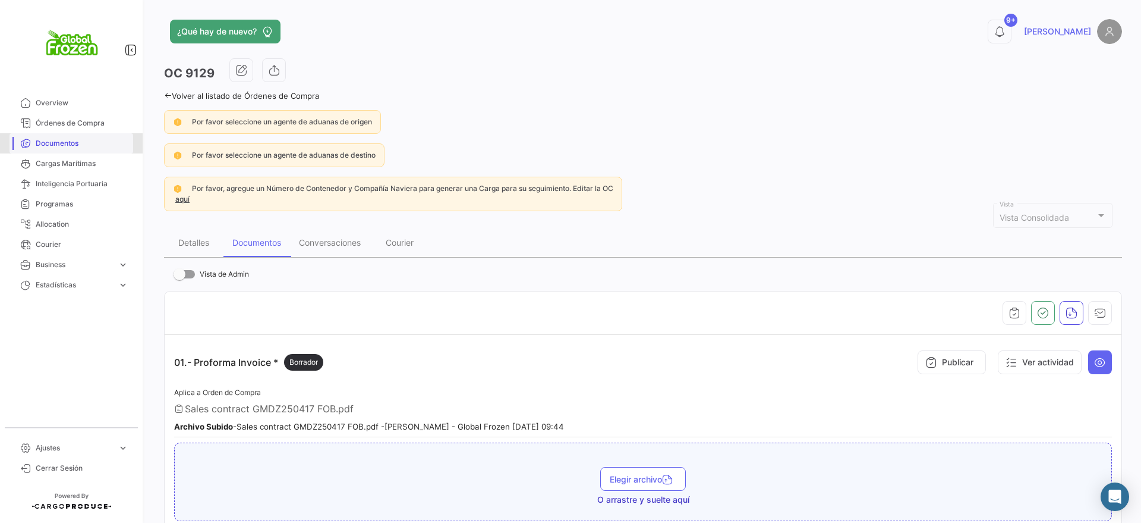
click at [45, 144] on span "Documentos" at bounding box center [82, 143] width 93 height 11
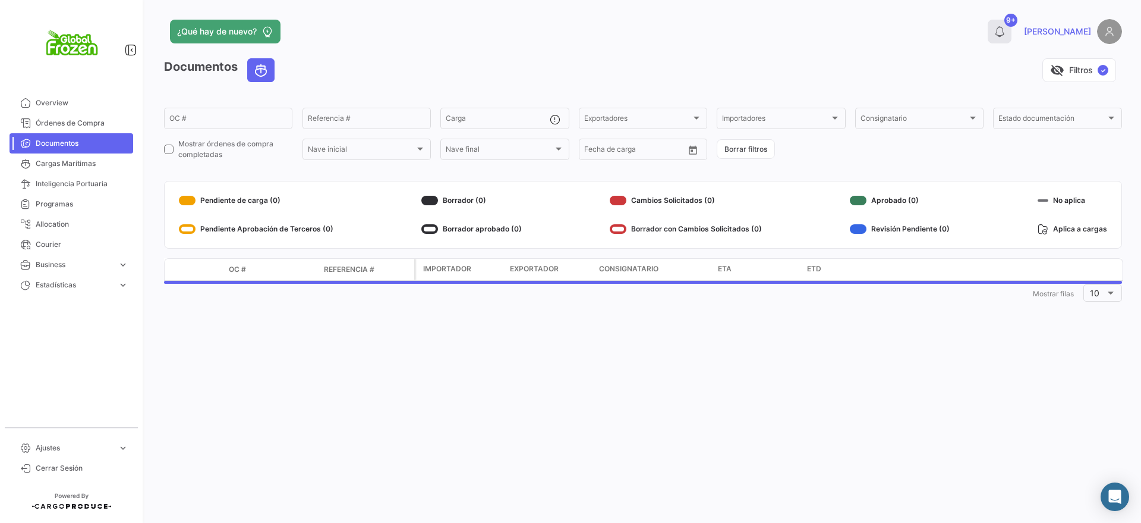
click at [1006, 27] on icon at bounding box center [1000, 32] width 12 height 12
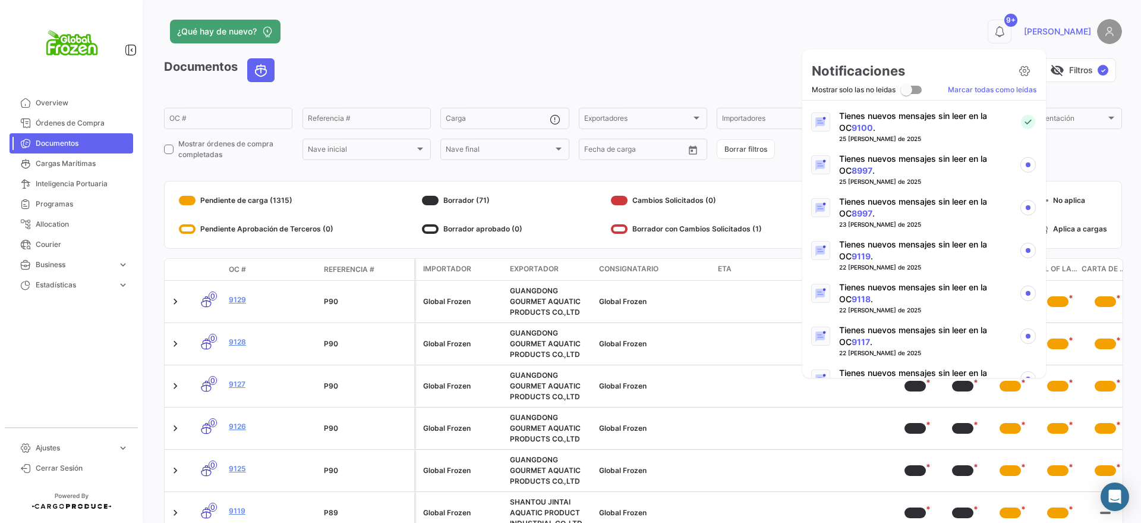
click at [854, 166] on link "8997" at bounding box center [862, 170] width 21 height 10
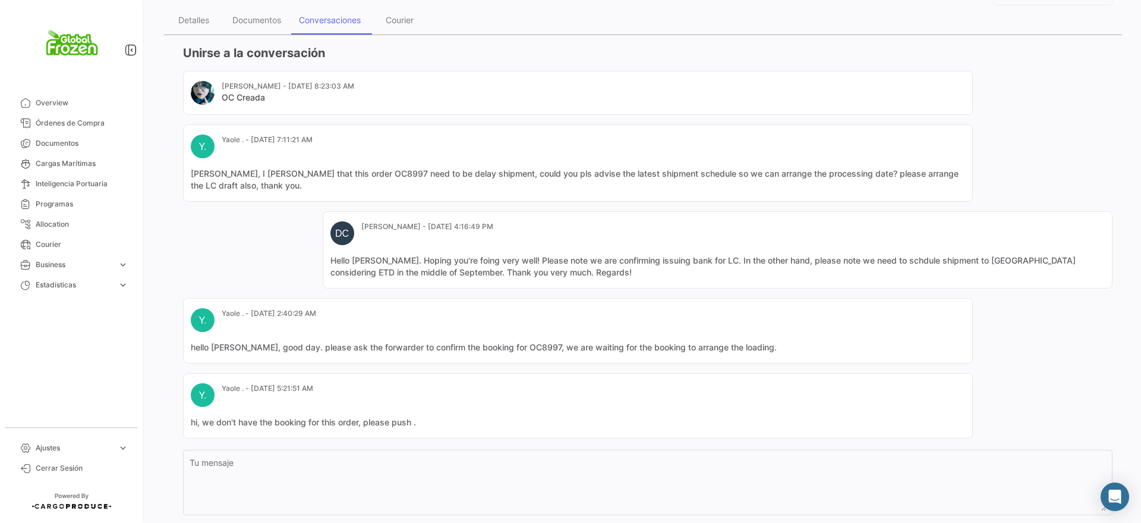
scroll to position [223, 0]
